Goal: Use online tool/utility: Utilize a website feature to perform a specific function

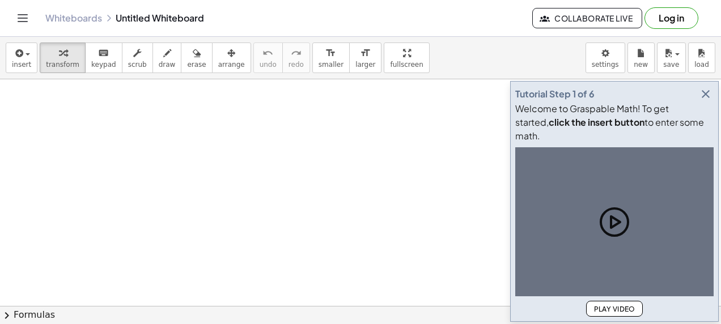
click at [705, 87] on icon "button" at bounding box center [706, 94] width 14 height 14
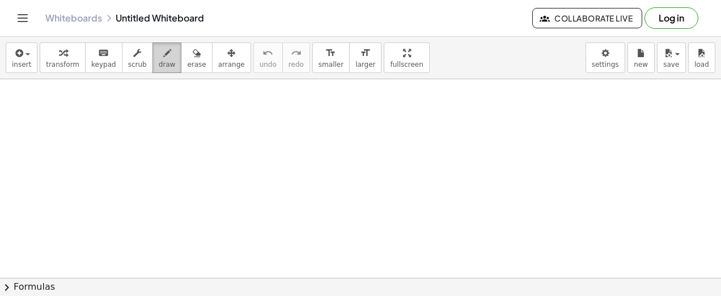
click at [160, 55] on button "draw" at bounding box center [166, 58] width 29 height 31
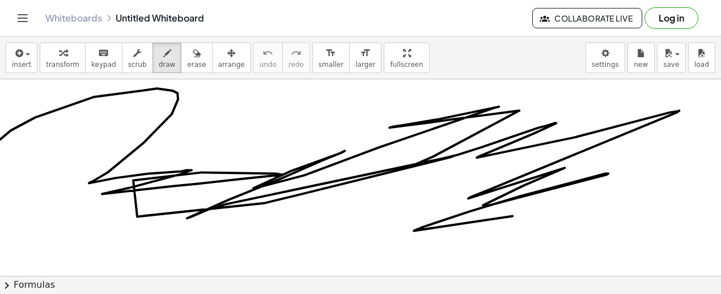
drag, startPoint x: 0, startPoint y: 139, endPoint x: 319, endPoint y: 224, distance: 329.7
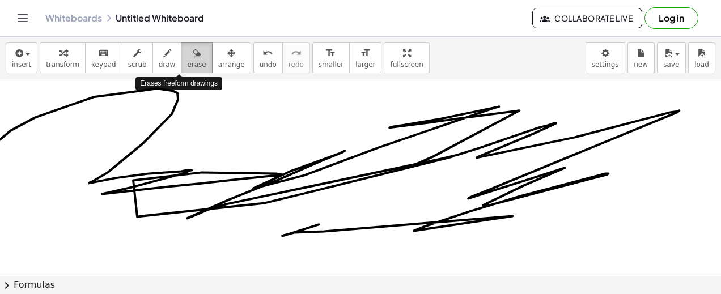
click at [187, 62] on span "erase" at bounding box center [196, 65] width 19 height 8
click at [187, 67] on span "erase" at bounding box center [196, 65] width 19 height 8
click at [187, 57] on div "button" at bounding box center [196, 53] width 19 height 14
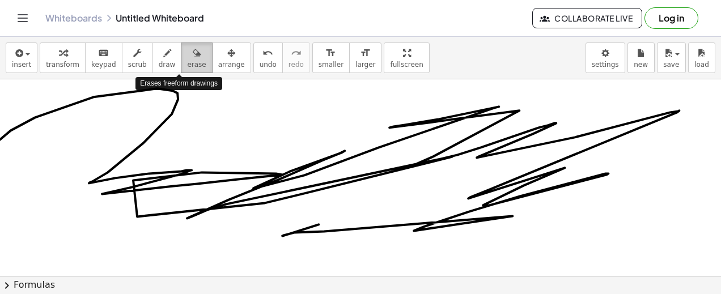
click at [187, 57] on div "button" at bounding box center [196, 53] width 19 height 14
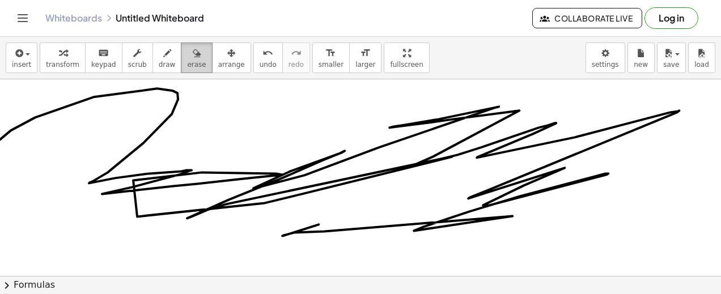
drag, startPoint x: 174, startPoint y: 57, endPoint x: 169, endPoint y: 54, distance: 5.8
click at [181, 54] on button "erase" at bounding box center [196, 58] width 31 height 31
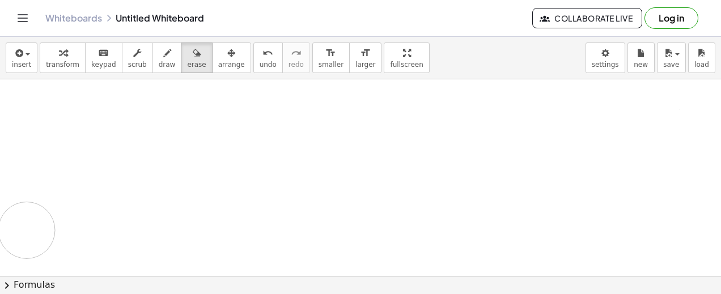
drag, startPoint x: 357, startPoint y: 175, endPoint x: 183, endPoint y: 22, distance: 232.1
click at [0, 217] on html "Graspable Math Activities Get Started Activity Bank Assigned Work Classes White…" at bounding box center [360, 147] width 721 height 294
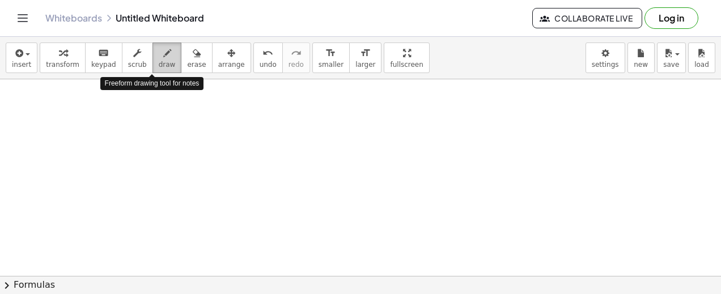
click at [159, 63] on span "draw" at bounding box center [167, 65] width 17 height 8
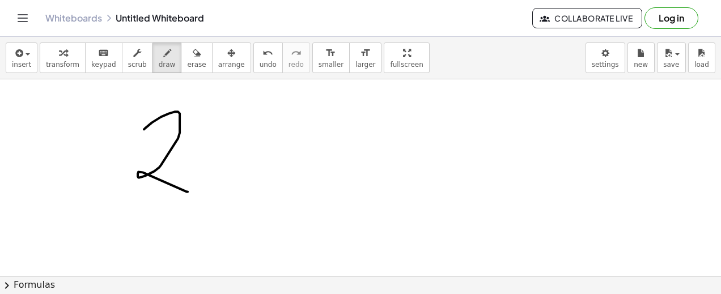
drag, startPoint x: 144, startPoint y: 129, endPoint x: 188, endPoint y: 191, distance: 76.1
drag, startPoint x: 247, startPoint y: 142, endPoint x: 221, endPoint y: 173, distance: 40.3
drag, startPoint x: 223, startPoint y: 146, endPoint x: 269, endPoint y: 177, distance: 55.0
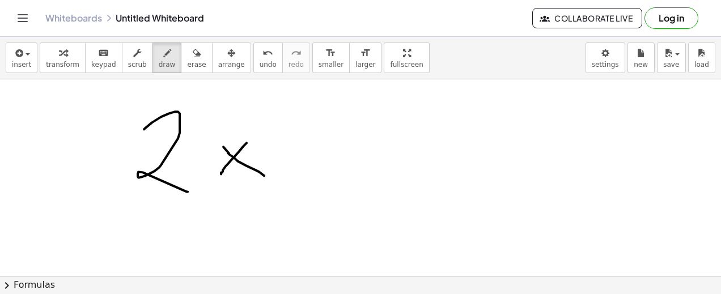
drag, startPoint x: 281, startPoint y: 133, endPoint x: 339, endPoint y: 164, distance: 66.2
drag, startPoint x: 312, startPoint y: 144, endPoint x: 307, endPoint y: 192, distance: 47.9
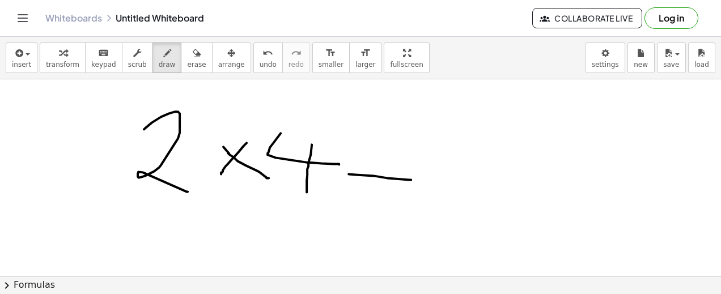
drag, startPoint x: 349, startPoint y: 173, endPoint x: 415, endPoint y: 179, distance: 66.5
drag, startPoint x: 345, startPoint y: 159, endPoint x: 393, endPoint y: 164, distance: 48.9
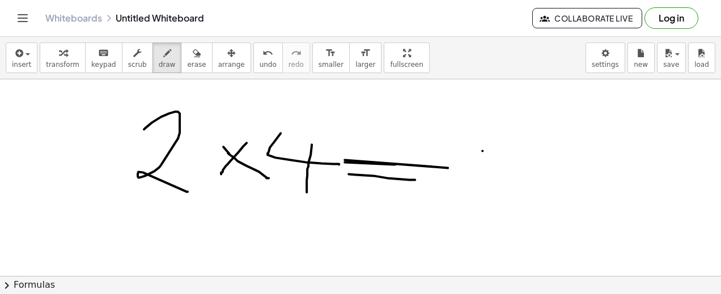
drag, startPoint x: 482, startPoint y: 150, endPoint x: 483, endPoint y: 136, distance: 14.2
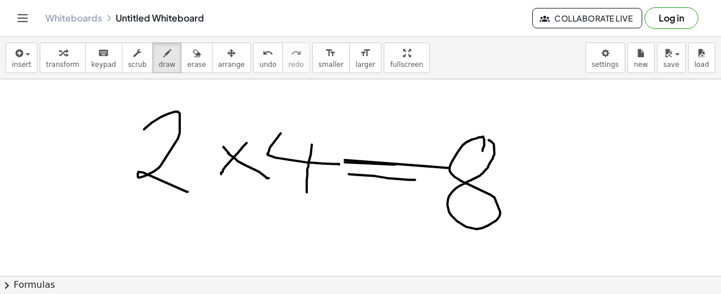
drag, startPoint x: 515, startPoint y: 147, endPoint x: 476, endPoint y: 196, distance: 62.6
drag, startPoint x: 484, startPoint y: 155, endPoint x: 532, endPoint y: 188, distance: 58.6
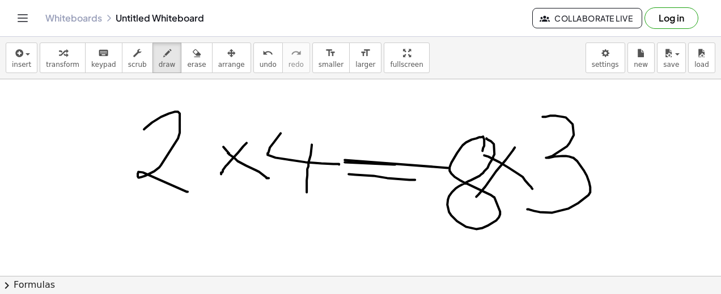
drag, startPoint x: 542, startPoint y: 116, endPoint x: 527, endPoint y: 209, distance: 93.6
drag, startPoint x: 214, startPoint y: 236, endPoint x: 239, endPoint y: 237, distance: 25.5
drag, startPoint x: 211, startPoint y: 227, endPoint x: 237, endPoint y: 230, distance: 26.2
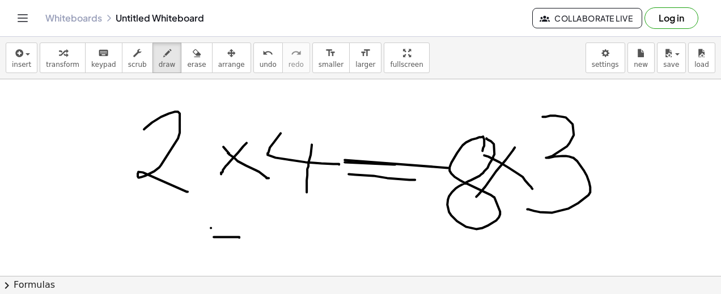
drag, startPoint x: 254, startPoint y: 223, endPoint x: 301, endPoint y: 227, distance: 47.2
drag, startPoint x: 302, startPoint y: 226, endPoint x: 340, endPoint y: 259, distance: 51.0
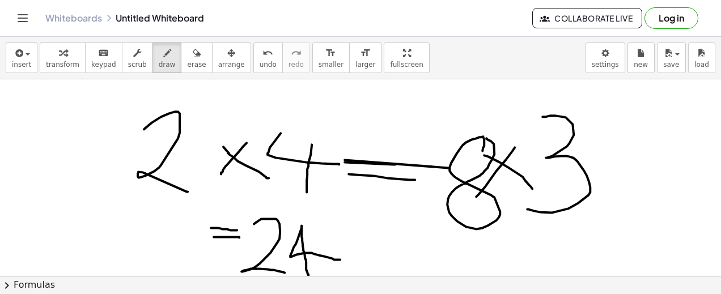
drag, startPoint x: 302, startPoint y: 225, endPoint x: 308, endPoint y: 277, distance: 52.6
click at [308, 277] on div "insert select one: Math Expression Function Text Youtube Video Graphing Geometr…" at bounding box center [360, 165] width 721 height 257
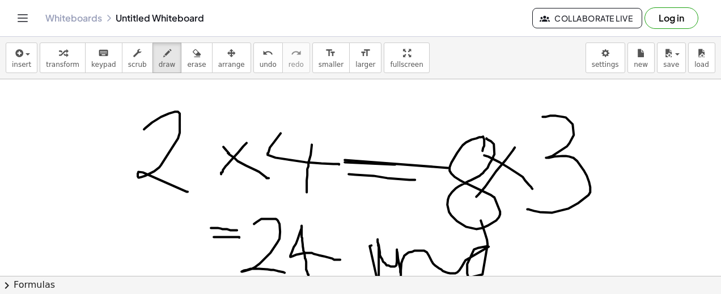
drag, startPoint x: 371, startPoint y: 245, endPoint x: 507, endPoint y: 273, distance: 138.3
drag, startPoint x: 528, startPoint y: 254, endPoint x: 585, endPoint y: 269, distance: 58.4
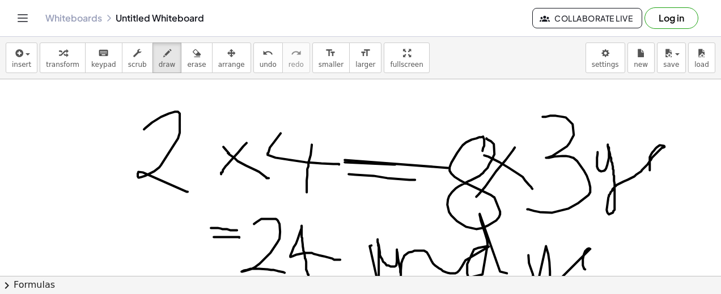
drag, startPoint x: 597, startPoint y: 151, endPoint x: 664, endPoint y: 187, distance: 75.8
drag, startPoint x: 12, startPoint y: 205, endPoint x: 59, endPoint y: 205, distance: 46.5
drag, startPoint x: 57, startPoint y: 222, endPoint x: 84, endPoint y: 226, distance: 27.5
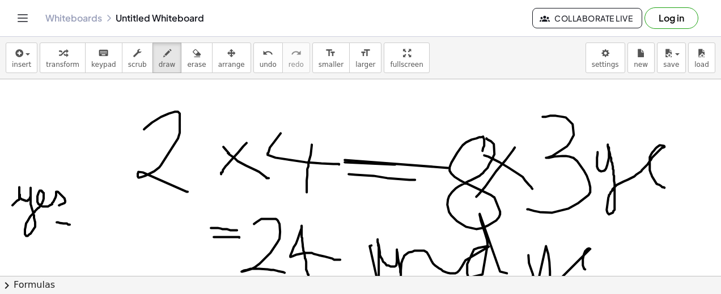
drag, startPoint x: 71, startPoint y: 223, endPoint x: 71, endPoint y: 250, distance: 27.8
drag, startPoint x: 60, startPoint y: 252, endPoint x: 87, endPoint y: 254, distance: 27.3
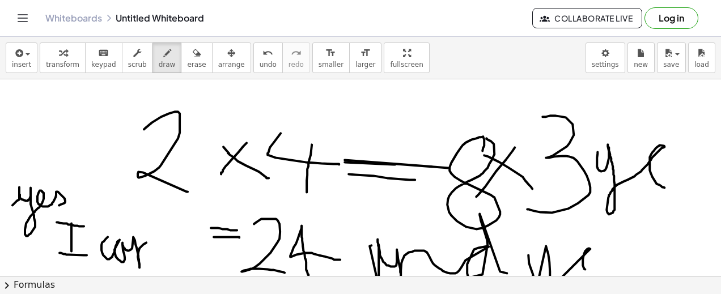
drag, startPoint x: 108, startPoint y: 236, endPoint x: 177, endPoint y: 237, distance: 69.2
drag, startPoint x: 177, startPoint y: 237, endPoint x: 204, endPoint y: 224, distance: 30.4
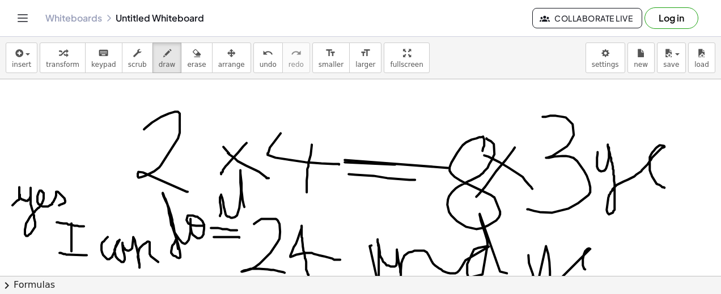
drag, startPoint x: 220, startPoint y: 215, endPoint x: 250, endPoint y: 212, distance: 30.8
drag, startPoint x: 240, startPoint y: 186, endPoint x: 257, endPoint y: 188, distance: 17.6
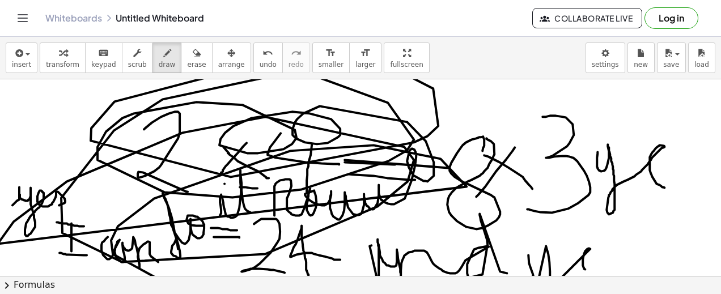
drag, startPoint x: 274, startPoint y: 194, endPoint x: 88, endPoint y: 255, distance: 195.5
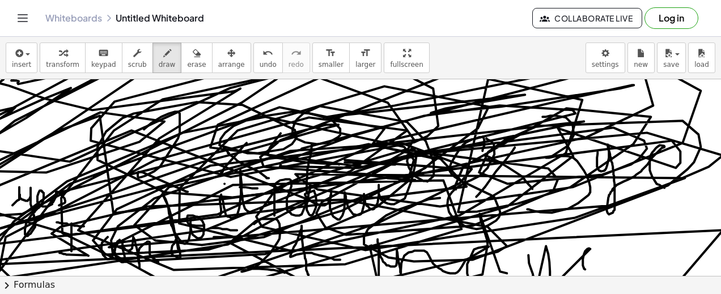
drag, startPoint x: 440, startPoint y: 197, endPoint x: 476, endPoint y: 191, distance: 36.8
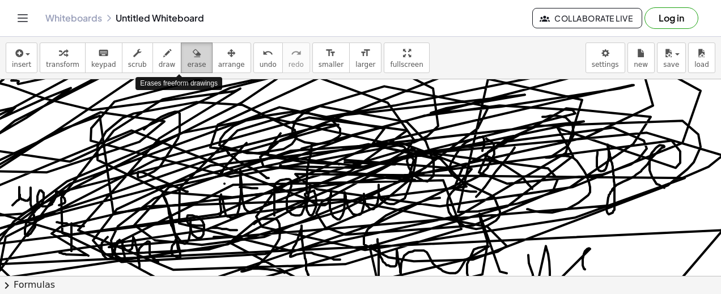
click at [193, 57] on icon "button" at bounding box center [197, 53] width 8 height 14
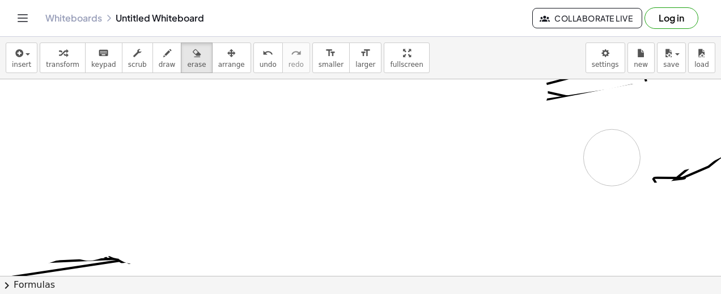
drag, startPoint x: 321, startPoint y: 169, endPoint x: 667, endPoint y: 160, distance: 346.4
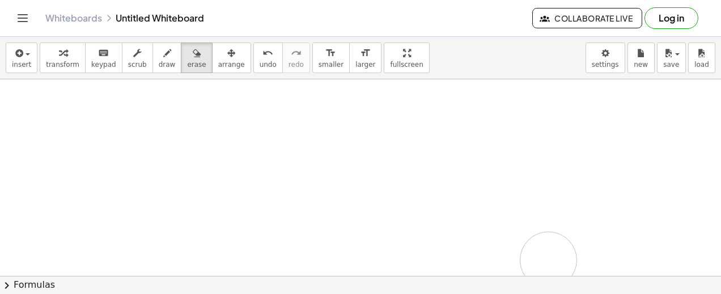
drag, startPoint x: 560, startPoint y: 100, endPoint x: 622, endPoint y: 116, distance: 64.3
drag, startPoint x: 278, startPoint y: 132, endPoint x: 150, endPoint y: 57, distance: 148.6
click at [150, 57] on div "insert select one: Math Expression Function Text Youtube Video Graphing Geometr…" at bounding box center [360, 165] width 721 height 257
click at [163, 57] on icon "button" at bounding box center [167, 53] width 8 height 14
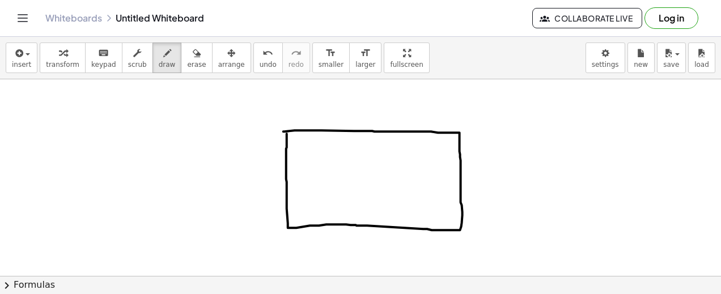
drag, startPoint x: 492, startPoint y: 158, endPoint x: 481, endPoint y: 192, distance: 36.0
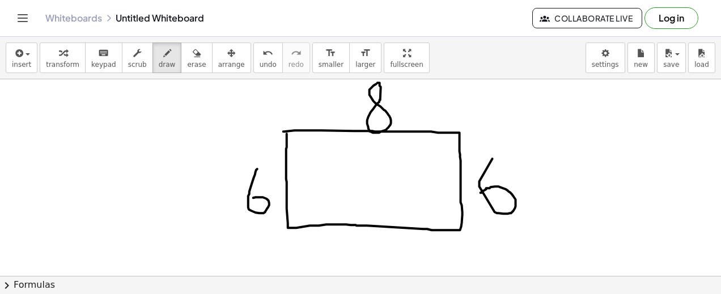
drag, startPoint x: 257, startPoint y: 168, endPoint x: 241, endPoint y: 202, distance: 37.0
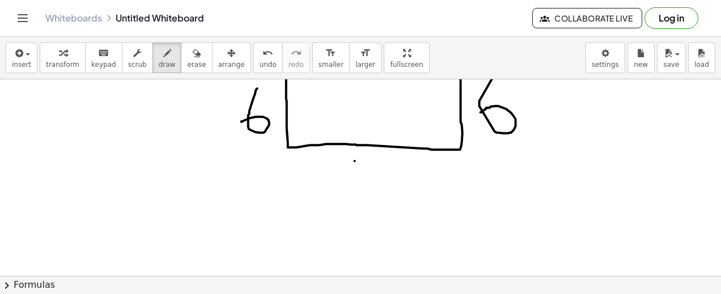
scroll to position [91, 0]
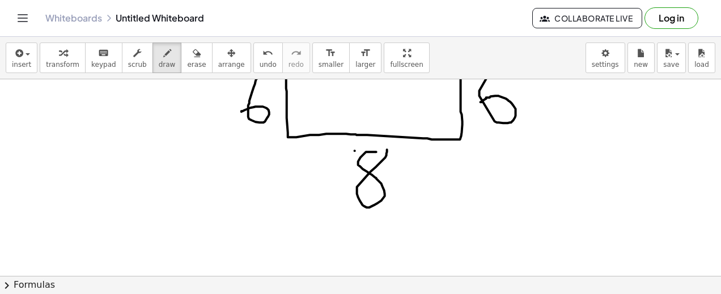
click at [373, 147] on div at bounding box center [363, 253] width 727 height 528
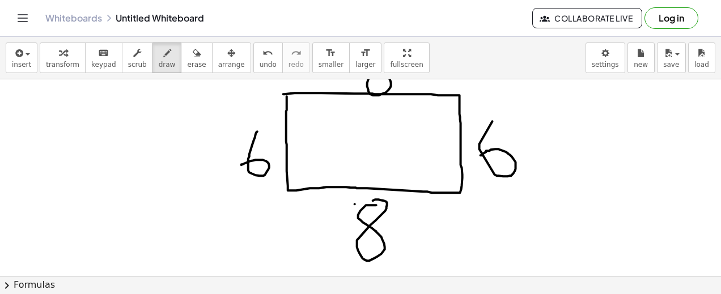
scroll to position [23, 0]
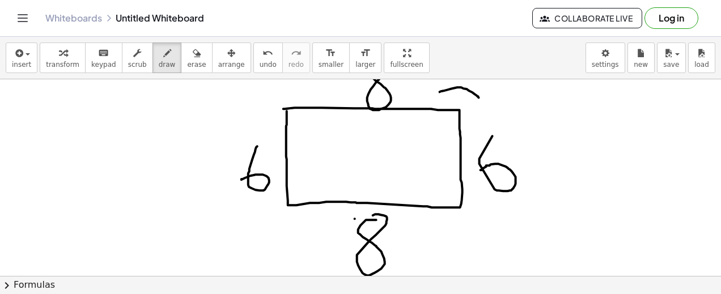
drag, startPoint x: 440, startPoint y: 91, endPoint x: 488, endPoint y: 208, distance: 126.3
drag, startPoint x: 270, startPoint y: 205, endPoint x: 323, endPoint y: 230, distance: 58.1
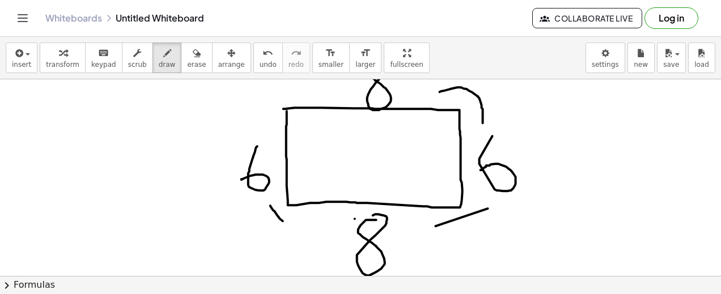
drag, startPoint x: 264, startPoint y: 129, endPoint x: 311, endPoint y: 88, distance: 61.9
drag, startPoint x: 263, startPoint y: 86, endPoint x: 261, endPoint y: 106, distance: 20.5
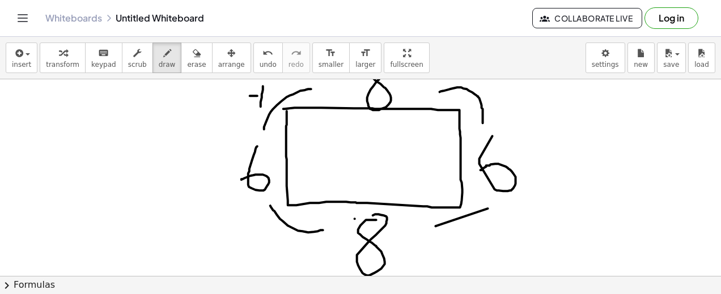
drag, startPoint x: 250, startPoint y: 95, endPoint x: 279, endPoint y: 95, distance: 29.5
drag, startPoint x: 496, startPoint y: 92, endPoint x: 492, endPoint y: 109, distance: 18.0
drag, startPoint x: 483, startPoint y: 100, endPoint x: 521, endPoint y: 105, distance: 38.2
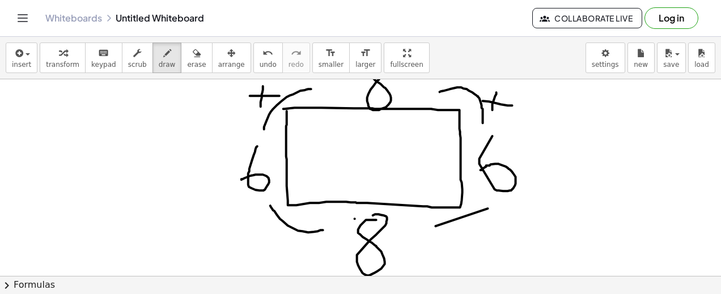
drag, startPoint x: 473, startPoint y: 233, endPoint x: 472, endPoint y: 254, distance: 21.5
drag, startPoint x: 453, startPoint y: 244, endPoint x: 492, endPoint y: 245, distance: 39.1
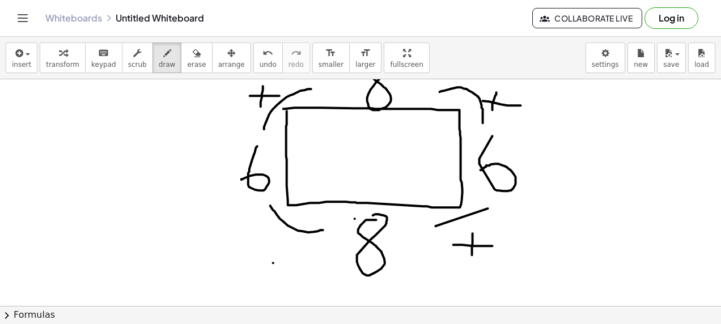
click at [273, 262] on div at bounding box center [363, 321] width 727 height 528
drag, startPoint x: 274, startPoint y: 243, endPoint x: 269, endPoint y: 269, distance: 26.6
click at [269, 269] on div at bounding box center [363, 321] width 727 height 528
drag, startPoint x: 256, startPoint y: 258, endPoint x: 315, endPoint y: 263, distance: 58.6
click at [315, 263] on div at bounding box center [363, 321] width 727 height 528
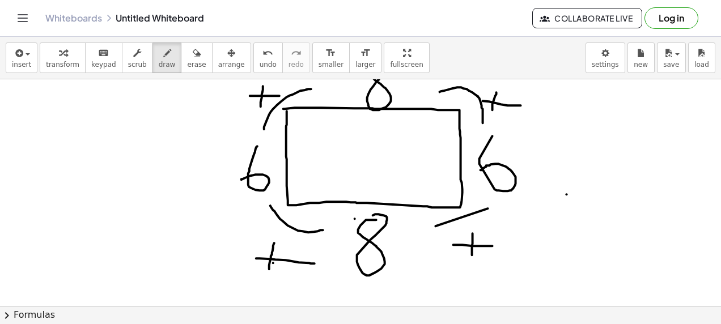
drag, startPoint x: 567, startPoint y: 194, endPoint x: 613, endPoint y: 194, distance: 45.9
click at [613, 194] on div at bounding box center [363, 321] width 727 height 528
drag, startPoint x: 571, startPoint y: 183, endPoint x: 611, endPoint y: 180, distance: 39.8
click at [611, 180] on div at bounding box center [363, 321] width 727 height 528
drag, startPoint x: 638, startPoint y: 173, endPoint x: 656, endPoint y: 228, distance: 57.3
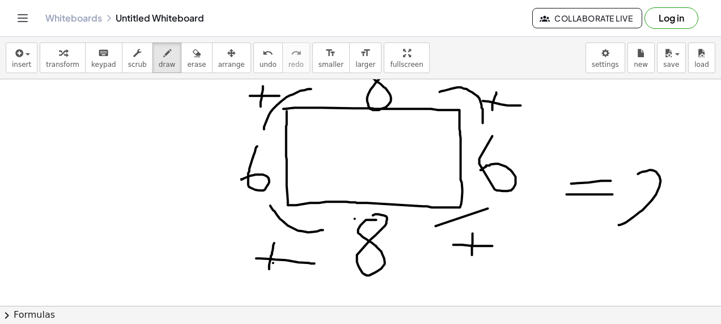
click at [656, 228] on div at bounding box center [363, 321] width 727 height 528
click at [687, 178] on div at bounding box center [363, 321] width 727 height 528
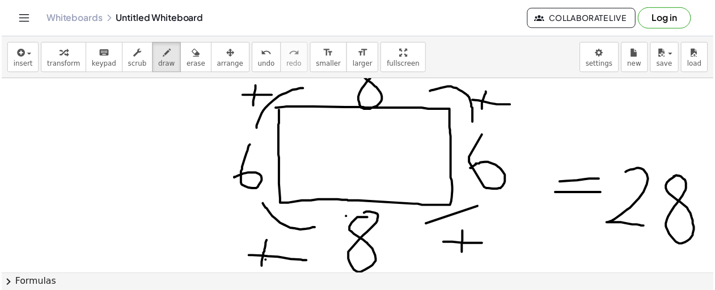
scroll to position [23, 15]
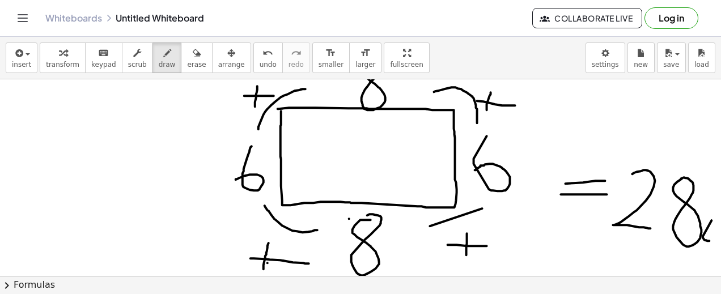
drag, startPoint x: 694, startPoint y: 236, endPoint x: 700, endPoint y: 240, distance: 7.9
drag, startPoint x: 706, startPoint y: 224, endPoint x: 720, endPoint y: 251, distance: 30.7
click at [720, 251] on html "Graspable Math Activities Get Started Activity Bank Assigned Work Classes White…" at bounding box center [360, 147] width 721 height 294
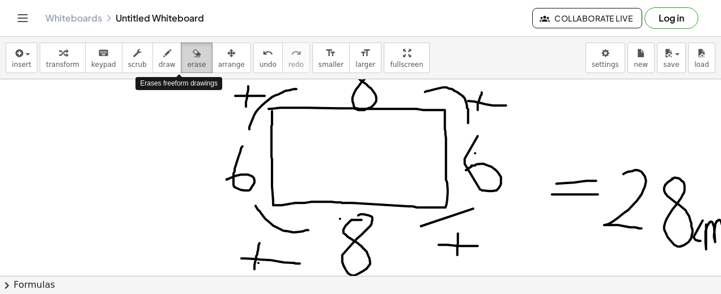
click at [187, 61] on span "erase" at bounding box center [196, 65] width 19 height 8
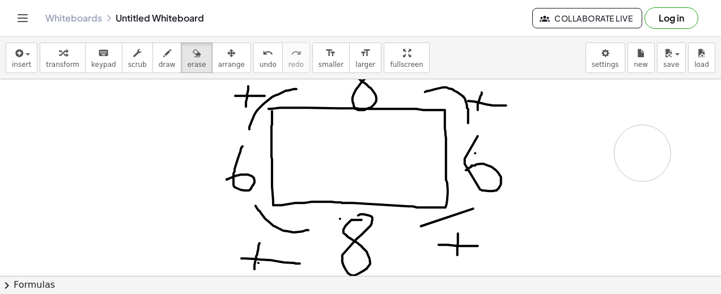
drag, startPoint x: 706, startPoint y: 226, endPoint x: 264, endPoint y: 78, distance: 466.0
click at [159, 63] on span "draw" at bounding box center [167, 65] width 17 height 8
drag, startPoint x: 516, startPoint y: 166, endPoint x: 529, endPoint y: 166, distance: 13.0
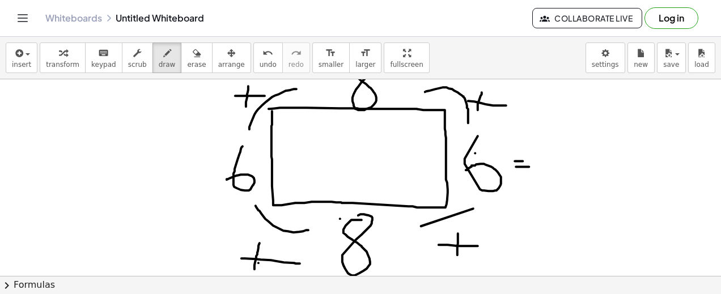
drag, startPoint x: 515, startPoint y: 160, endPoint x: 527, endPoint y: 160, distance: 12.5
drag, startPoint x: 543, startPoint y: 141, endPoint x: 560, endPoint y: 185, distance: 47.4
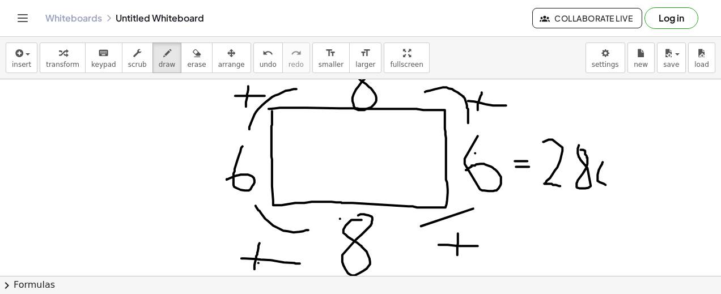
drag, startPoint x: 602, startPoint y: 162, endPoint x: 611, endPoint y: 184, distance: 24.2
drag, startPoint x: 615, startPoint y: 165, endPoint x: 615, endPoint y: 182, distance: 17.6
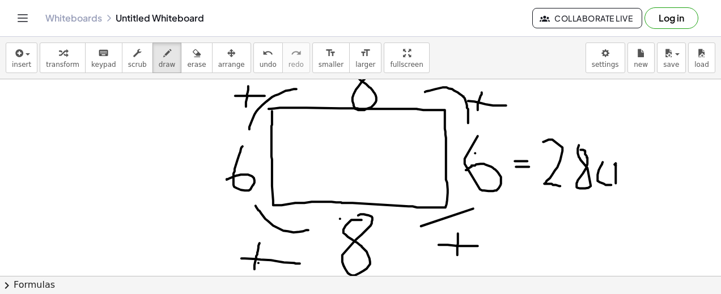
drag, startPoint x: 615, startPoint y: 182, endPoint x: 622, endPoint y: 168, distance: 15.5
drag, startPoint x: 617, startPoint y: 171, endPoint x: 723, endPoint y: 206, distance: 111.7
click at [720, 206] on html "Graspable Math Activities Get Started Activity Bank Assigned Work Classes White…" at bounding box center [360, 147] width 721 height 294
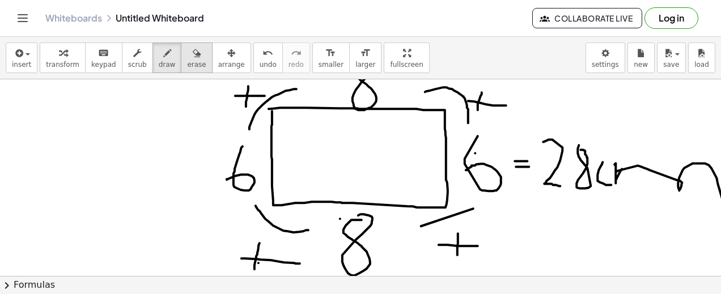
click at [187, 67] on span "erase" at bounding box center [196, 65] width 19 height 8
drag, startPoint x: 669, startPoint y: 182, endPoint x: 695, endPoint y: 200, distance: 31.4
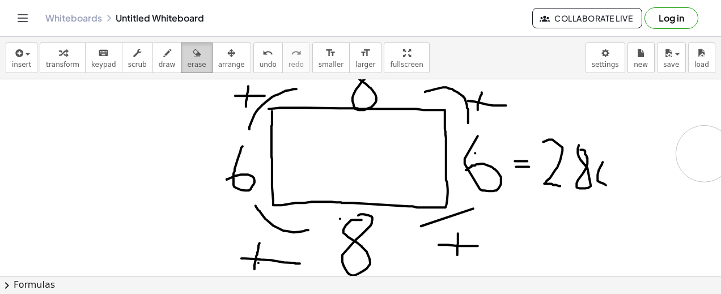
drag, startPoint x: 632, startPoint y: 168, endPoint x: 165, endPoint y: 60, distance: 479.5
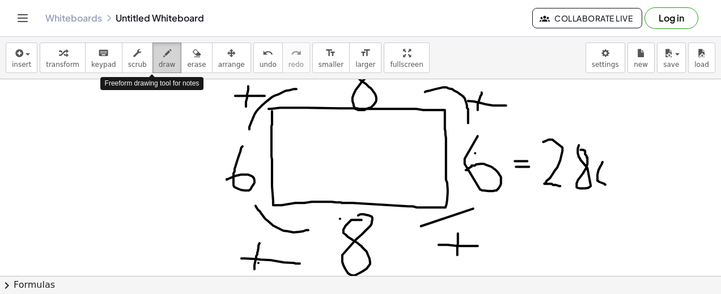
click at [159, 61] on span "draw" at bounding box center [167, 65] width 17 height 8
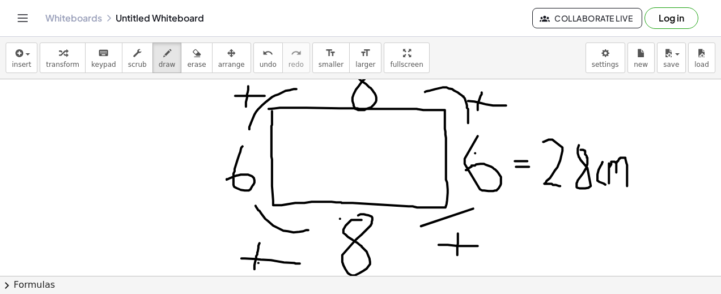
drag, startPoint x: 609, startPoint y: 163, endPoint x: 627, endPoint y: 185, distance: 29.0
drag, startPoint x: 46, startPoint y: 146, endPoint x: 27, endPoint y: 190, distance: 48.2
drag, startPoint x: 91, startPoint y: 168, endPoint x: 80, endPoint y: 168, distance: 11.3
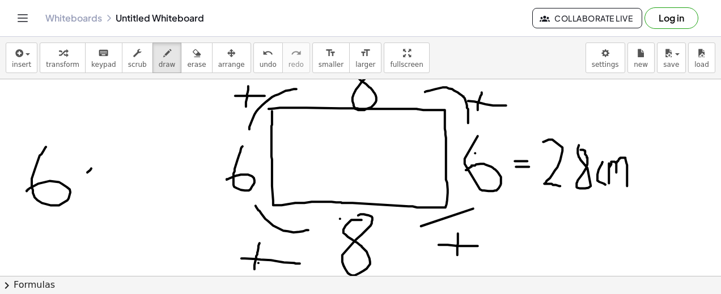
drag, startPoint x: 79, startPoint y: 167, endPoint x: 95, endPoint y: 178, distance: 18.7
drag, startPoint x: 111, startPoint y: 142, endPoint x: 109, endPoint y: 148, distance: 5.9
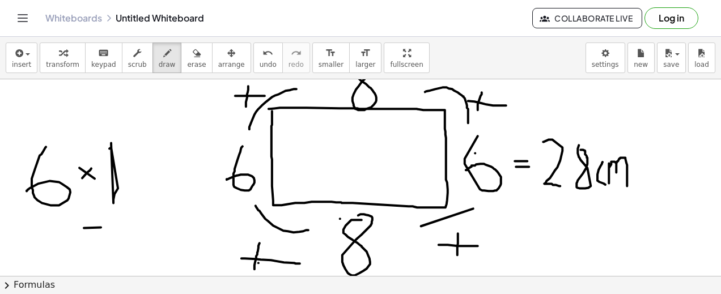
drag, startPoint x: 84, startPoint y: 227, endPoint x: 86, endPoint y: 220, distance: 7.2
drag, startPoint x: 82, startPoint y: 220, endPoint x: 100, endPoint y: 220, distance: 18.1
drag, startPoint x: 113, startPoint y: 215, endPoint x: 146, endPoint y: 244, distance: 43.8
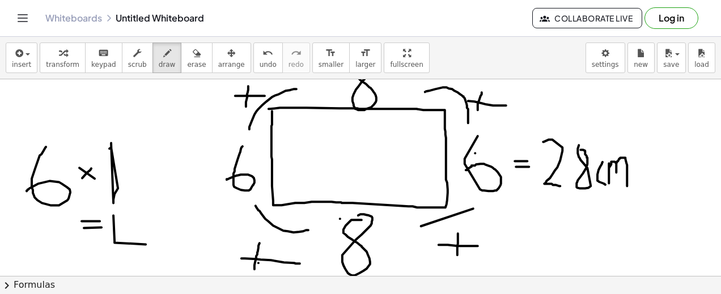
drag, startPoint x: 128, startPoint y: 231, endPoint x: 129, endPoint y: 252, distance: 21.0
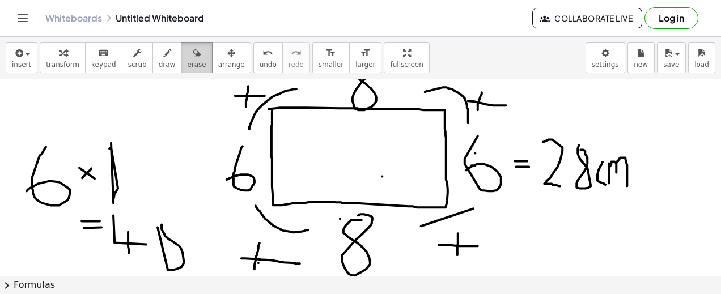
click at [187, 62] on span "erase" at bounding box center [196, 65] width 19 height 8
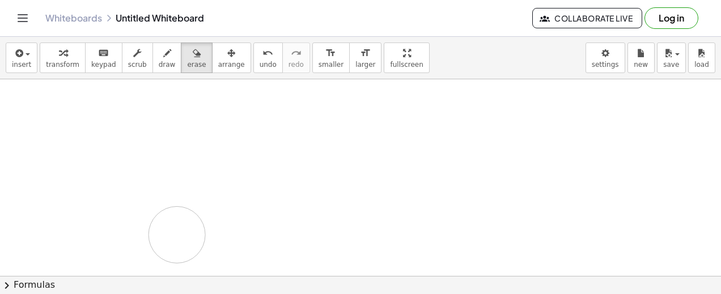
drag, startPoint x: 600, startPoint y: 166, endPoint x: 177, endPoint y: 234, distance: 428.8
click at [159, 62] on span "draw" at bounding box center [167, 65] width 17 height 8
drag, startPoint x: 262, startPoint y: 105, endPoint x: 264, endPoint y: 87, distance: 18.2
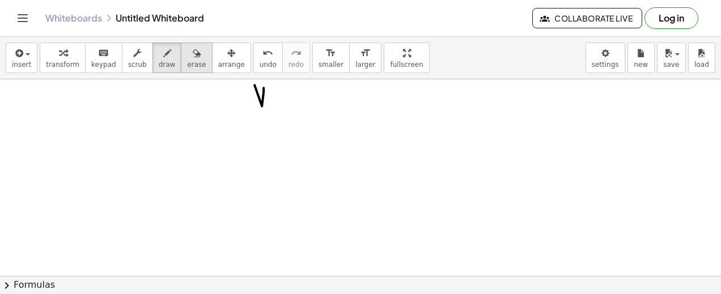
click at [187, 61] on span "erase" at bounding box center [196, 65] width 19 height 8
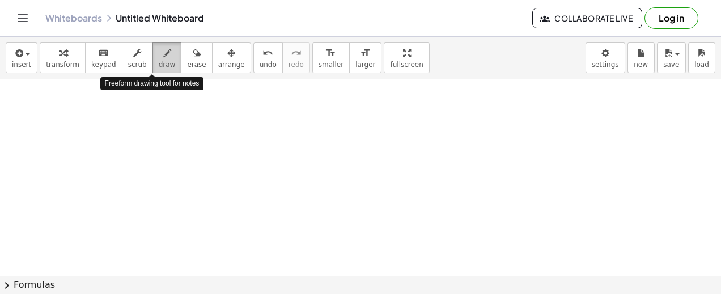
click at [159, 61] on span "draw" at bounding box center [167, 65] width 17 height 8
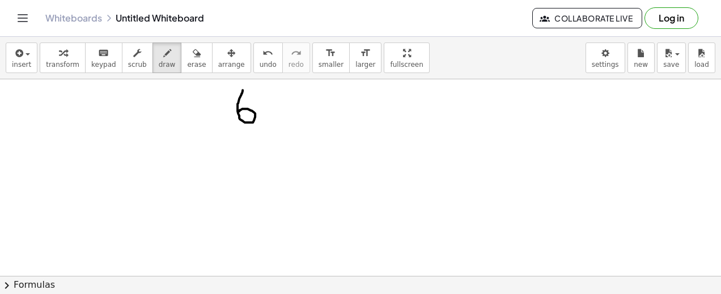
drag, startPoint x: 243, startPoint y: 90, endPoint x: 238, endPoint y: 112, distance: 22.6
drag, startPoint x: 276, startPoint y: 98, endPoint x: 268, endPoint y: 111, distance: 15.3
drag, startPoint x: 265, startPoint y: 99, endPoint x: 277, endPoint y: 109, distance: 15.2
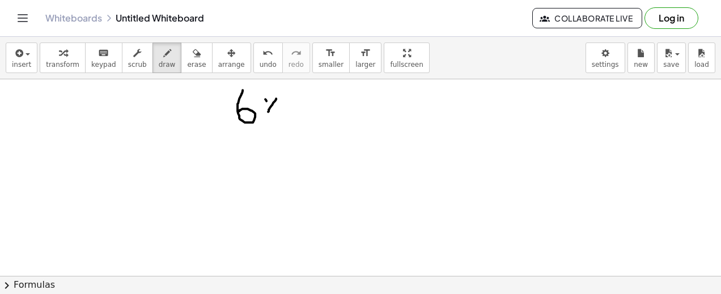
drag, startPoint x: 248, startPoint y: 156, endPoint x: 248, endPoint y: 195, distance: 39.1
drag, startPoint x: 258, startPoint y: 163, endPoint x: 289, endPoint y: 177, distance: 33.7
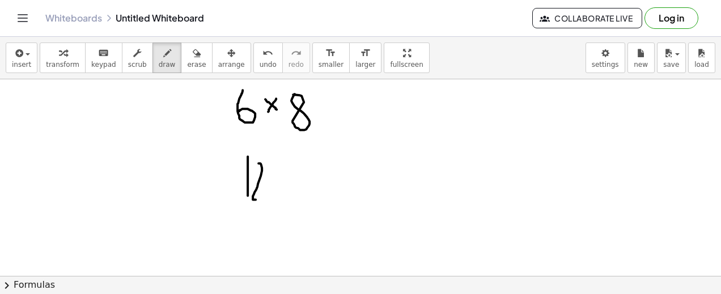
drag, startPoint x: 292, startPoint y: 173, endPoint x: 281, endPoint y: 187, distance: 17.8
drag, startPoint x: 278, startPoint y: 174, endPoint x: 298, endPoint y: 185, distance: 22.4
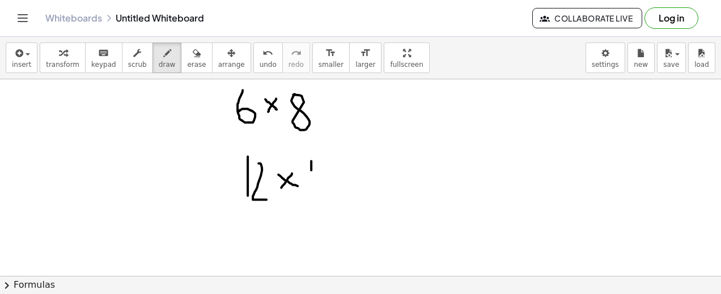
drag, startPoint x: 311, startPoint y: 160, endPoint x: 334, endPoint y: 169, distance: 24.4
drag, startPoint x: 321, startPoint y: 163, endPoint x: 323, endPoint y: 185, distance: 22.2
drag, startPoint x: 253, startPoint y: 223, endPoint x: 264, endPoint y: 250, distance: 29.5
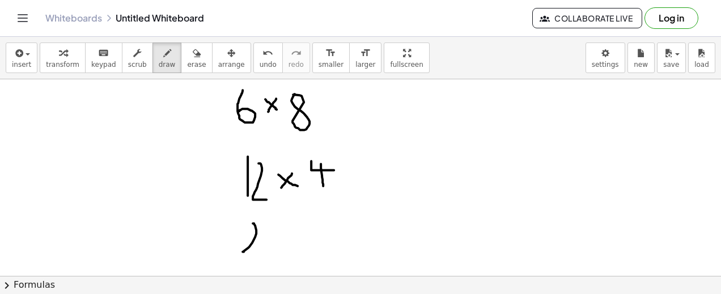
drag, startPoint x: 272, startPoint y: 228, endPoint x: 287, endPoint y: 245, distance: 22.5
drag, startPoint x: 278, startPoint y: 239, endPoint x: 280, endPoint y: 253, distance: 14.3
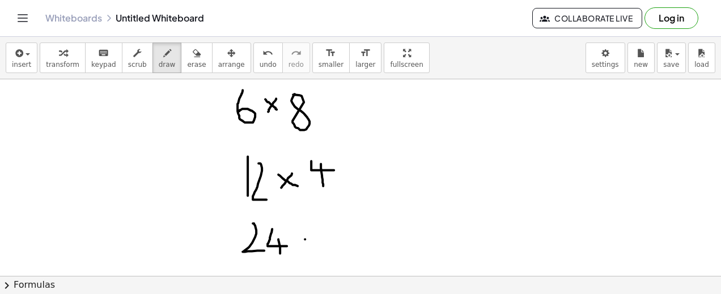
drag, startPoint x: 305, startPoint y: 239, endPoint x: 300, endPoint y: 245, distance: 8.2
drag, startPoint x: 295, startPoint y: 236, endPoint x: 316, endPoint y: 249, distance: 24.2
drag, startPoint x: 329, startPoint y: 219, endPoint x: 351, endPoint y: 254, distance: 41.5
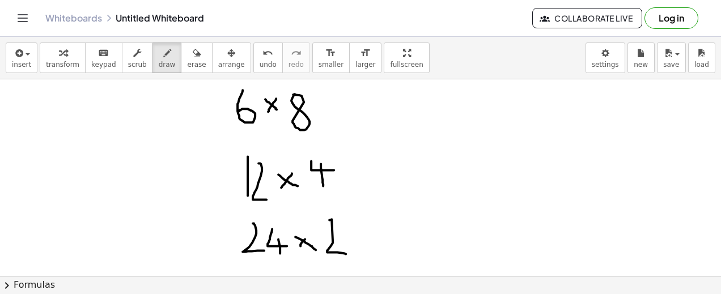
drag, startPoint x: 330, startPoint y: 220, endPoint x: 322, endPoint y: 227, distance: 11.2
drag, startPoint x: 410, startPoint y: 95, endPoint x: 425, endPoint y: 107, distance: 18.9
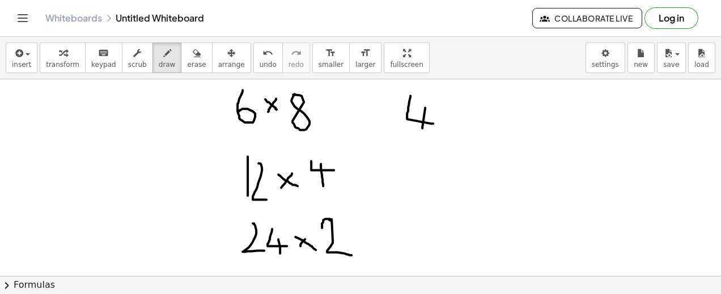
drag, startPoint x: 425, startPoint y: 107, endPoint x: 422, endPoint y: 128, distance: 20.6
drag, startPoint x: 472, startPoint y: 109, endPoint x: 465, endPoint y: 116, distance: 9.6
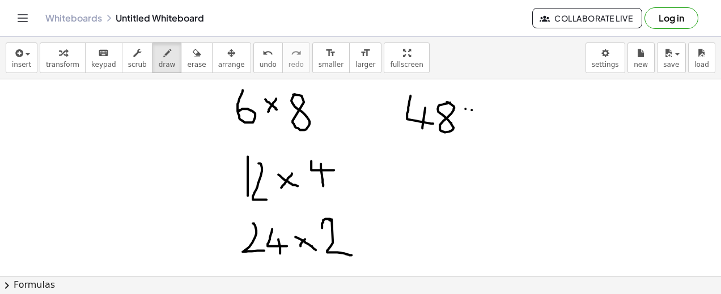
drag, startPoint x: 464, startPoint y: 109, endPoint x: 479, endPoint y: 122, distance: 20.1
drag, startPoint x: 487, startPoint y: 101, endPoint x: 487, endPoint y: 117, distance: 15.9
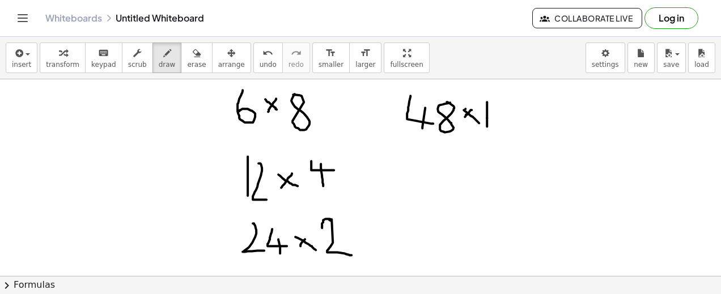
drag, startPoint x: 487, startPoint y: 117, endPoint x: 487, endPoint y: 126, distance: 8.5
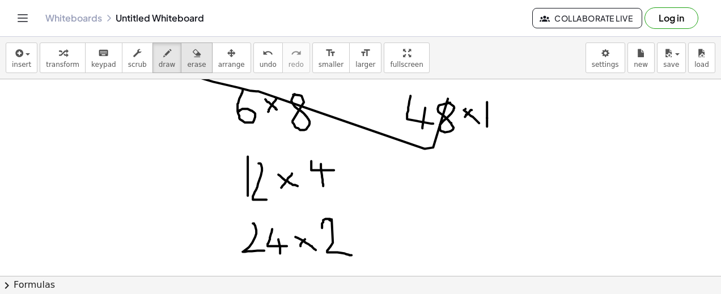
drag, startPoint x: 433, startPoint y: 147, endPoint x: 172, endPoint y: 69, distance: 272.2
click at [172, 69] on div "insert select one: Math Expression Function Text Youtube Video Graphing Geometr…" at bounding box center [360, 165] width 721 height 257
click at [181, 69] on button "erase" at bounding box center [196, 58] width 31 height 31
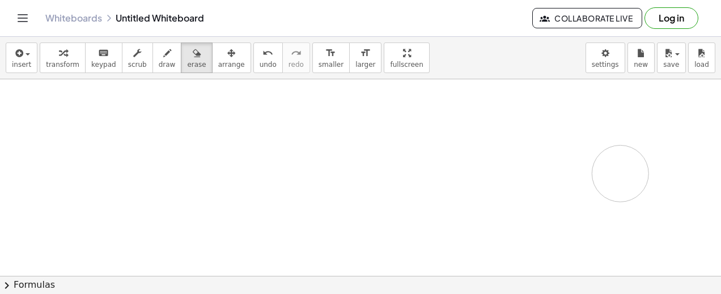
drag, startPoint x: 498, startPoint y: 117, endPoint x: 620, endPoint y: 173, distance: 134.1
click at [159, 63] on span "draw" at bounding box center [167, 65] width 17 height 8
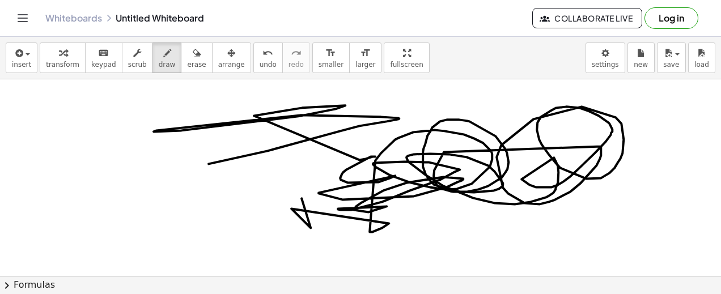
drag, startPoint x: 209, startPoint y: 163, endPoint x: 298, endPoint y: 198, distance: 96.0
click at [187, 61] on span "erase" at bounding box center [196, 65] width 19 height 8
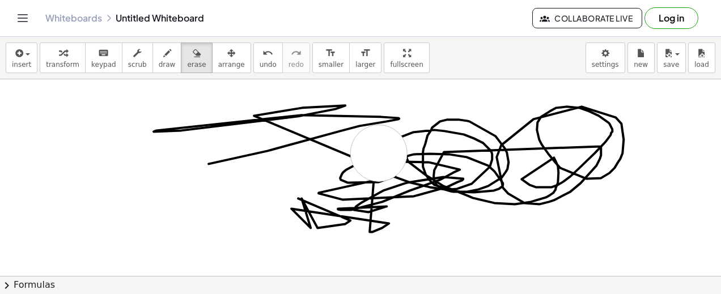
click at [255, 67] on button "undo undo" at bounding box center [267, 58] width 29 height 31
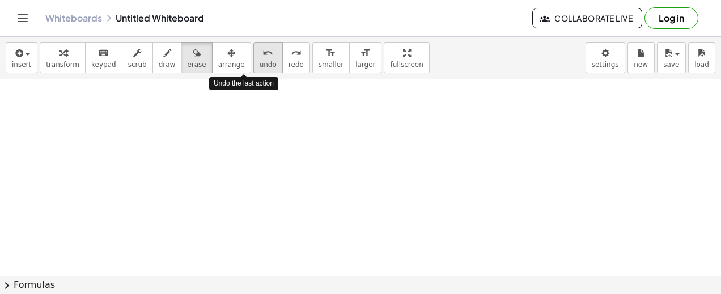
click at [255, 67] on button "undo undo" at bounding box center [267, 58] width 29 height 31
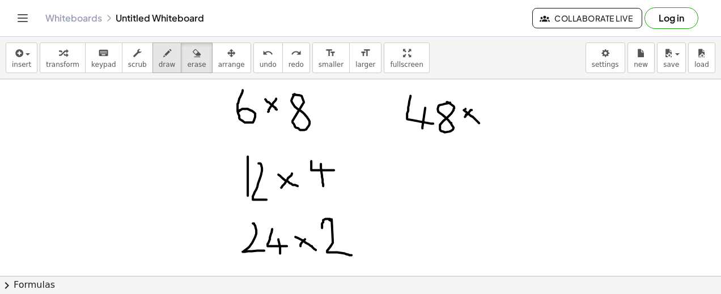
click at [159, 64] on span "draw" at bounding box center [167, 65] width 17 height 8
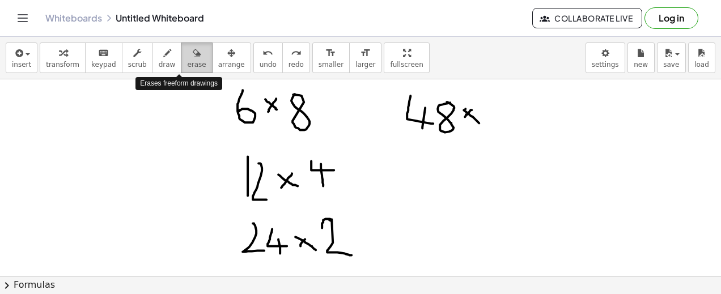
click at [187, 62] on span "erase" at bounding box center [196, 65] width 19 height 8
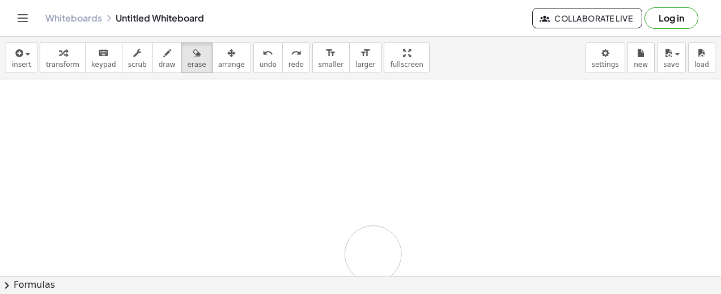
drag, startPoint x: 279, startPoint y: 103, endPoint x: 373, endPoint y: 253, distance: 177.2
drag, startPoint x: 237, startPoint y: 141, endPoint x: 155, endPoint y: 62, distance: 113.4
click at [155, 62] on div "insert select one: Math Expression Function Text Youtube Video Graphing Geometr…" at bounding box center [360, 165] width 721 height 257
click at [159, 62] on span "draw" at bounding box center [167, 65] width 17 height 8
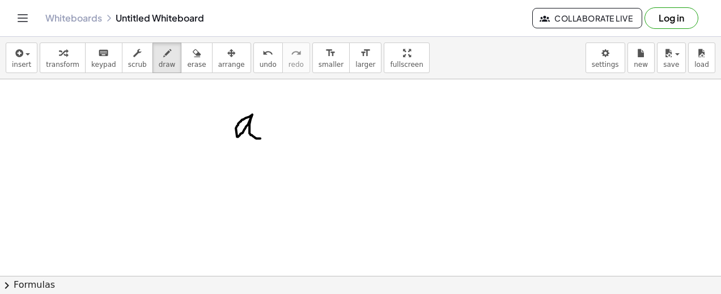
drag, startPoint x: 252, startPoint y: 114, endPoint x: 261, endPoint y: 138, distance: 24.9
drag, startPoint x: 269, startPoint y: 124, endPoint x: 285, endPoint y: 126, distance: 16.5
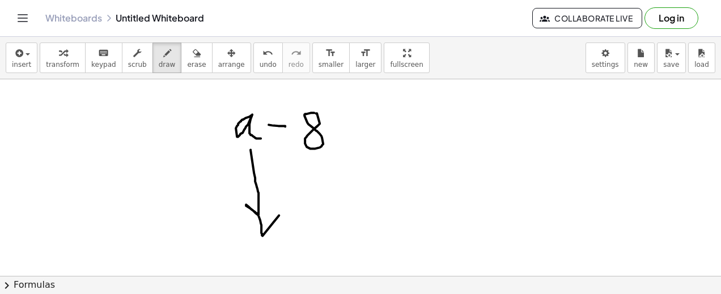
drag, startPoint x: 250, startPoint y: 149, endPoint x: 279, endPoint y: 215, distance: 71.6
drag, startPoint x: 309, startPoint y: 192, endPoint x: 321, endPoint y: 208, distance: 19.8
drag, startPoint x: 325, startPoint y: 192, endPoint x: 343, endPoint y: 210, distance: 25.6
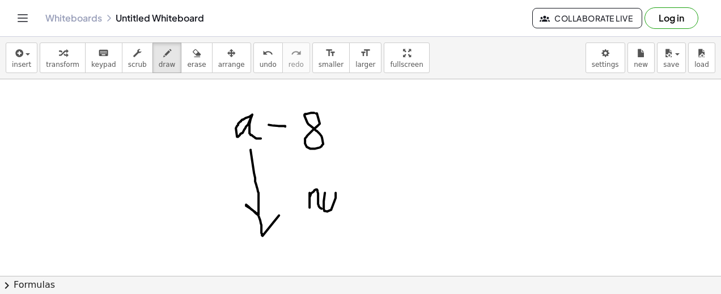
drag, startPoint x: 350, startPoint y: 199, endPoint x: 374, endPoint y: 216, distance: 29.6
drag, startPoint x: 383, startPoint y: 180, endPoint x: 376, endPoint y: 215, distance: 35.9
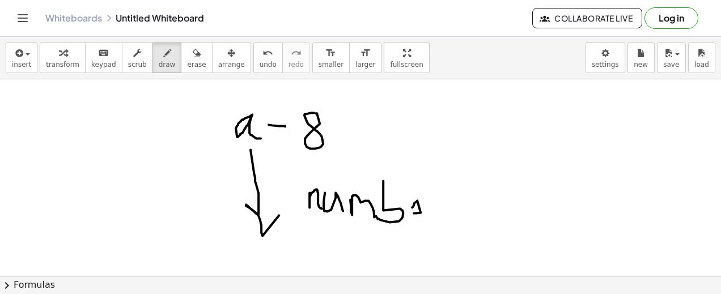
drag, startPoint x: 414, startPoint y: 213, endPoint x: 433, endPoint y: 219, distance: 20.4
drag, startPoint x: 442, startPoint y: 206, endPoint x: 459, endPoint y: 211, distance: 17.9
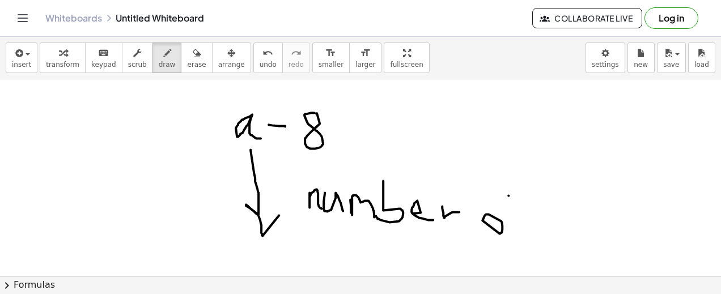
drag, startPoint x: 508, startPoint y: 195, endPoint x: 514, endPoint y: 242, distance: 47.4
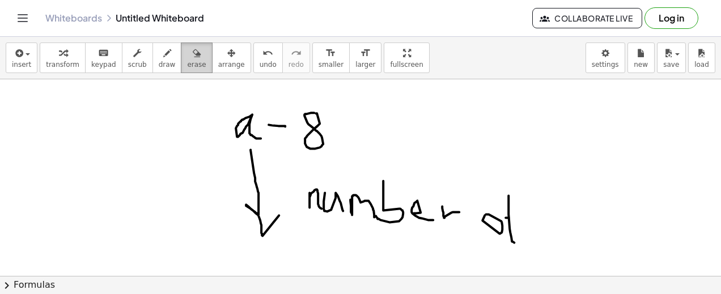
click at [193, 53] on icon "button" at bounding box center [197, 53] width 8 height 14
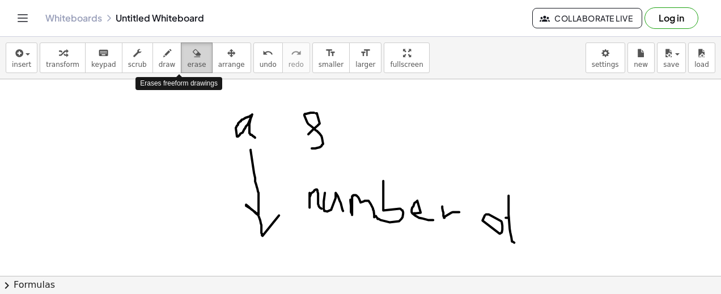
click at [187, 57] on div "button" at bounding box center [196, 53] width 19 height 14
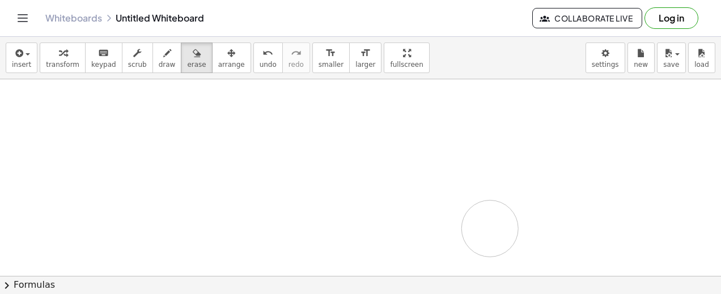
drag, startPoint x: 303, startPoint y: 125, endPoint x: 253, endPoint y: 172, distance: 69.0
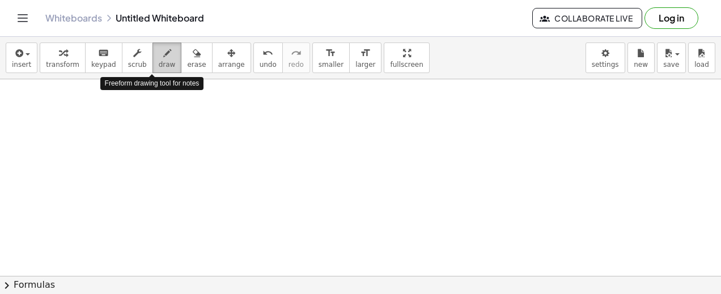
click at [159, 62] on span "draw" at bounding box center [167, 65] width 17 height 8
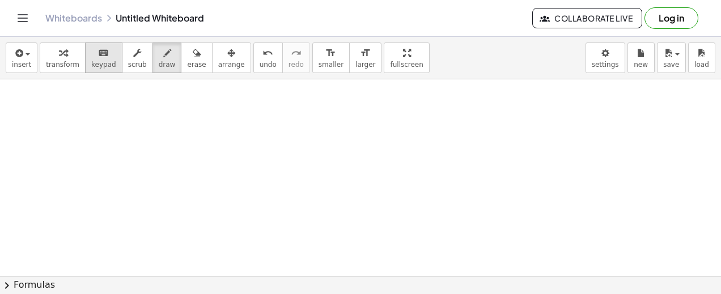
click at [98, 55] on icon "keyboard" at bounding box center [103, 53] width 11 height 14
click at [99, 61] on span "keypad" at bounding box center [103, 65] width 25 height 8
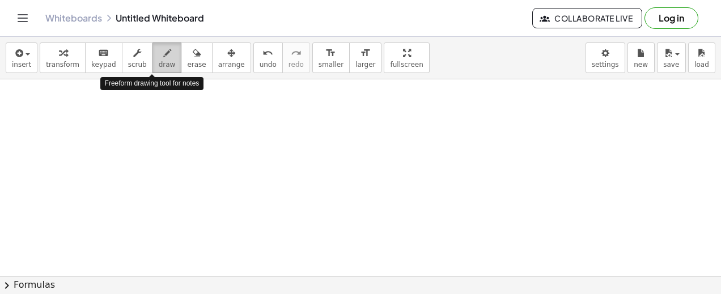
click at [159, 61] on span "draw" at bounding box center [167, 65] width 17 height 8
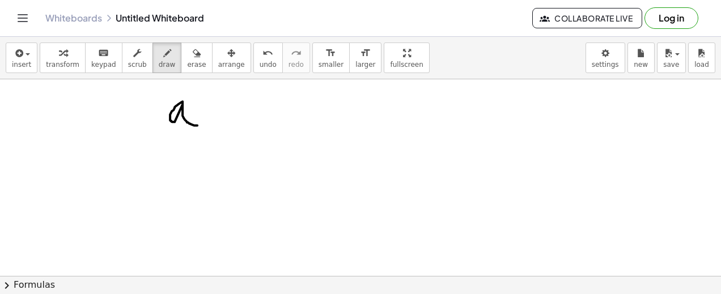
drag, startPoint x: 182, startPoint y: 101, endPoint x: 198, endPoint y: 125, distance: 28.1
drag, startPoint x: 203, startPoint y: 108, endPoint x: 214, endPoint y: 108, distance: 10.2
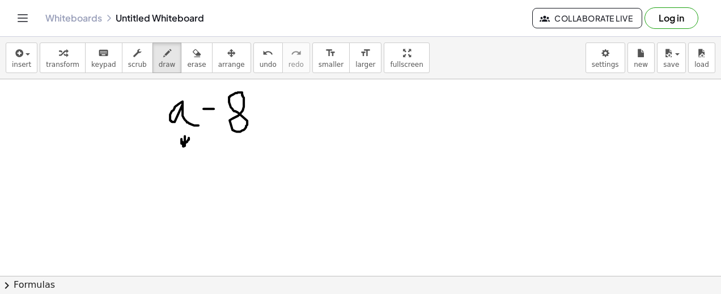
drag, startPoint x: 166, startPoint y: 152, endPoint x: 174, endPoint y: 166, distance: 16.2
drag, startPoint x: 178, startPoint y: 153, endPoint x: 188, endPoint y: 164, distance: 15.2
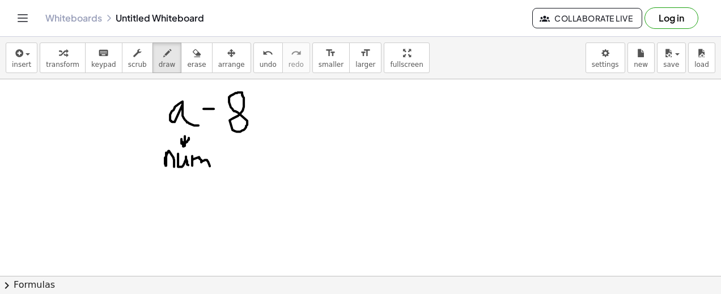
drag, startPoint x: 192, startPoint y: 155, endPoint x: 210, endPoint y: 171, distance: 23.7
drag, startPoint x: 211, startPoint y: 146, endPoint x: 215, endPoint y: 172, distance: 25.8
drag, startPoint x: 227, startPoint y: 160, endPoint x: 227, endPoint y: 171, distance: 10.2
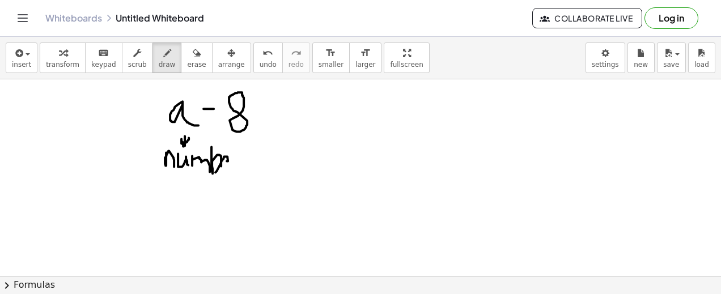
drag, startPoint x: 237, startPoint y: 160, endPoint x: 252, endPoint y: 160, distance: 14.2
drag, startPoint x: 186, startPoint y: 171, endPoint x: 182, endPoint y: 200, distance: 29.7
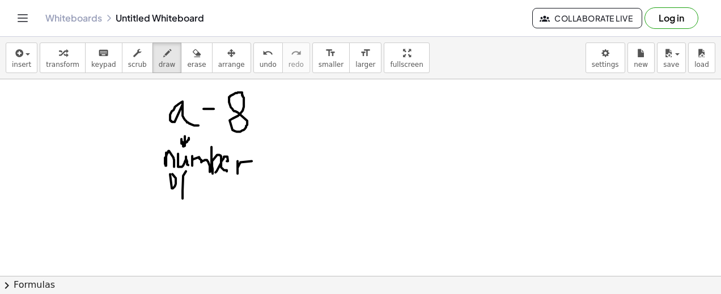
drag, startPoint x: 294, startPoint y: 107, endPoint x: 282, endPoint y: 137, distance: 31.8
drag, startPoint x: 305, startPoint y: 107, endPoint x: 310, endPoint y: 135, distance: 28.8
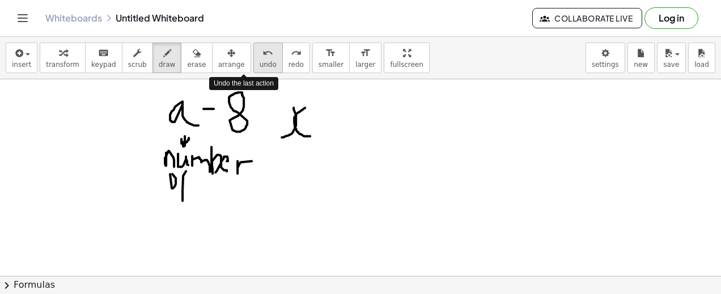
click at [260, 67] on span "undo" at bounding box center [268, 65] width 17 height 8
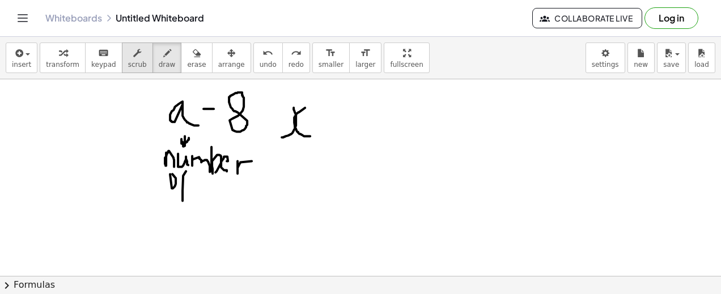
click at [128, 63] on span "scrub" at bounding box center [137, 65] width 19 height 8
drag, startPoint x: 295, startPoint y: 120, endPoint x: 288, endPoint y: 111, distance: 10.9
click at [187, 62] on span "erase" at bounding box center [196, 65] width 19 height 8
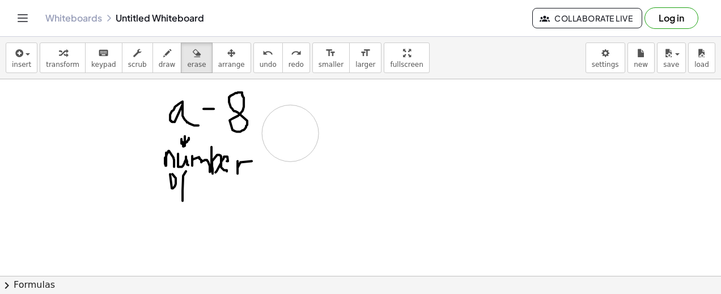
drag, startPoint x: 288, startPoint y: 132, endPoint x: 300, endPoint y: 116, distance: 20.2
click at [163, 56] on icon "button" at bounding box center [167, 53] width 8 height 14
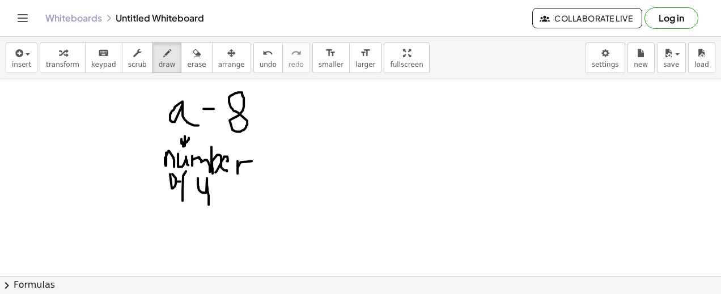
drag, startPoint x: 198, startPoint y: 177, endPoint x: 194, endPoint y: 210, distance: 32.5
drag, startPoint x: 212, startPoint y: 188, endPoint x: 249, endPoint y: 193, distance: 37.3
drag, startPoint x: 248, startPoint y: 120, endPoint x: 337, endPoint y: 162, distance: 97.9
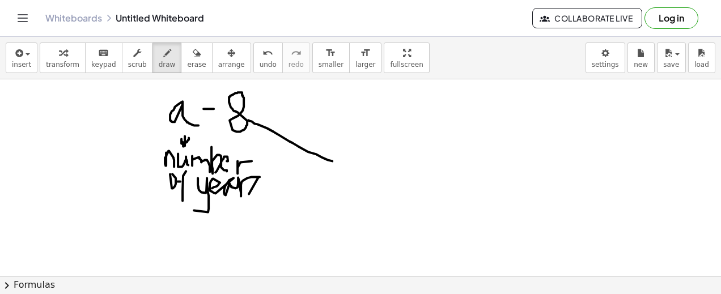
drag, startPoint x: 336, startPoint y: 160, endPoint x: 319, endPoint y: 173, distance: 21.1
drag, startPoint x: 337, startPoint y: 161, endPoint x: 329, endPoint y: 134, distance: 28.0
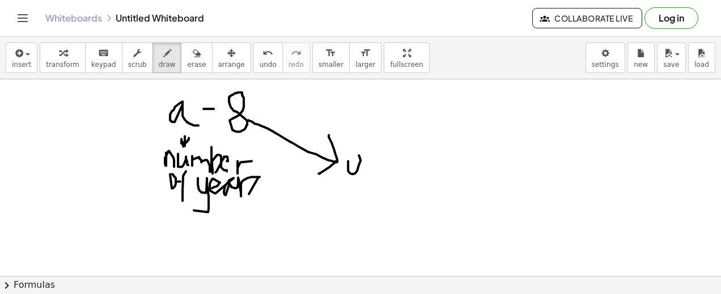
drag, startPoint x: 348, startPoint y: 160, endPoint x: 334, endPoint y: 198, distance: 40.5
drag, startPoint x: 372, startPoint y: 163, endPoint x: 378, endPoint y: 173, distance: 11.5
drag, startPoint x: 390, startPoint y: 160, endPoint x: 398, endPoint y: 180, distance: 20.8
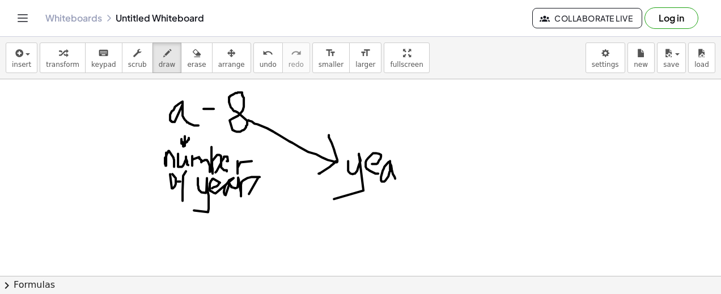
drag, startPoint x: 400, startPoint y: 162, endPoint x: 415, endPoint y: 171, distance: 17.5
drag, startPoint x: 428, startPoint y: 163, endPoint x: 410, endPoint y: 182, distance: 26.9
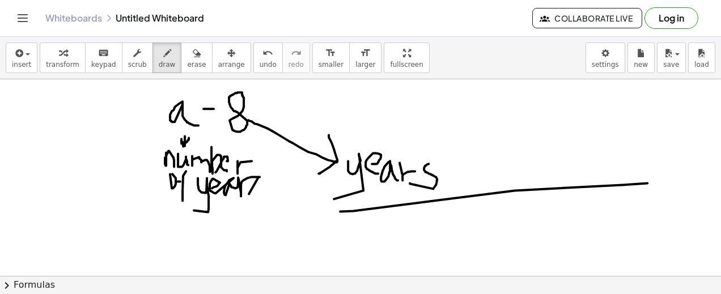
drag, startPoint x: 340, startPoint y: 211, endPoint x: 673, endPoint y: 182, distance: 333.9
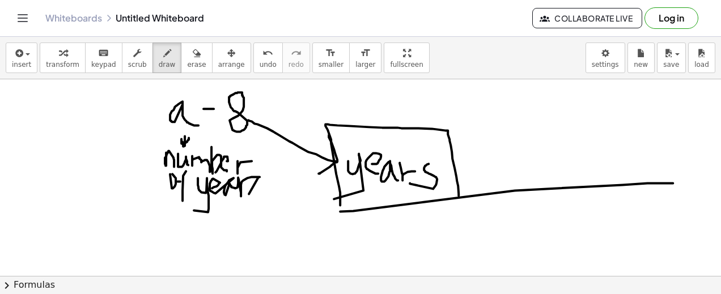
drag, startPoint x: 458, startPoint y: 195, endPoint x: 340, endPoint y: 207, distance: 119.1
drag, startPoint x: 526, startPoint y: 120, endPoint x: 529, endPoint y: 149, distance: 29.1
drag, startPoint x: 534, startPoint y: 138, endPoint x: 549, endPoint y: 138, distance: 14.7
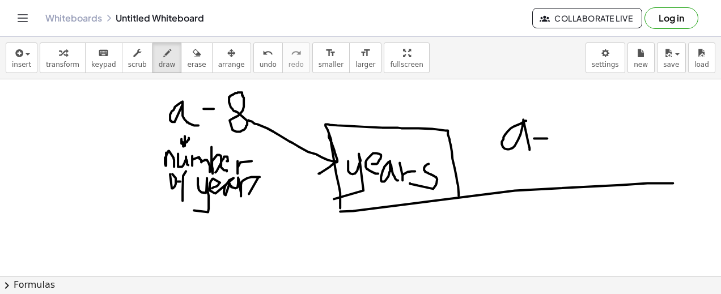
drag, startPoint x: 575, startPoint y: 128, endPoint x: 568, endPoint y: 128, distance: 7.4
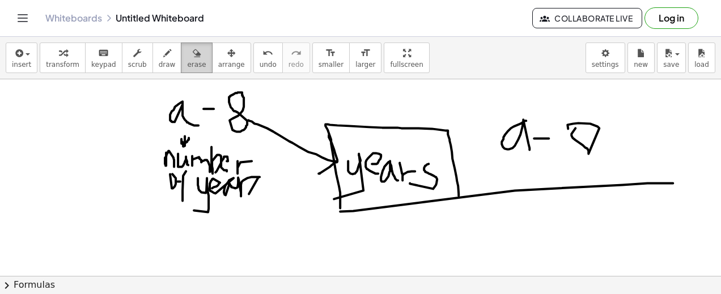
click at [181, 43] on button "erase" at bounding box center [196, 58] width 31 height 31
click at [187, 61] on span "erase" at bounding box center [196, 65] width 19 height 8
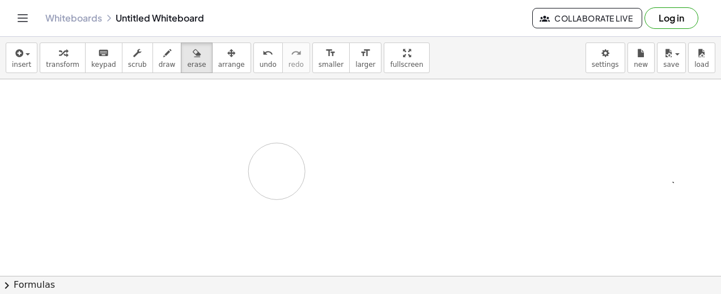
drag, startPoint x: 575, startPoint y: 128, endPoint x: 155, endPoint y: 111, distance: 420.3
click at [152, 58] on button "draw" at bounding box center [166, 58] width 29 height 31
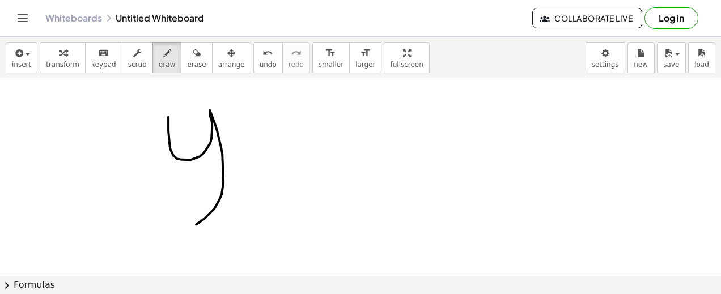
drag, startPoint x: 168, startPoint y: 116, endPoint x: 156, endPoint y: 213, distance: 97.1
drag, startPoint x: 244, startPoint y: 152, endPoint x: 282, endPoint y: 185, distance: 49.8
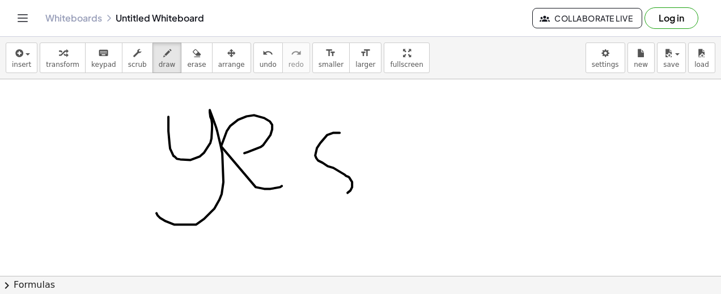
drag, startPoint x: 339, startPoint y: 132, endPoint x: 316, endPoint y: 193, distance: 65.5
drag, startPoint x: 385, startPoint y: 113, endPoint x: 424, endPoint y: 254, distance: 145.7
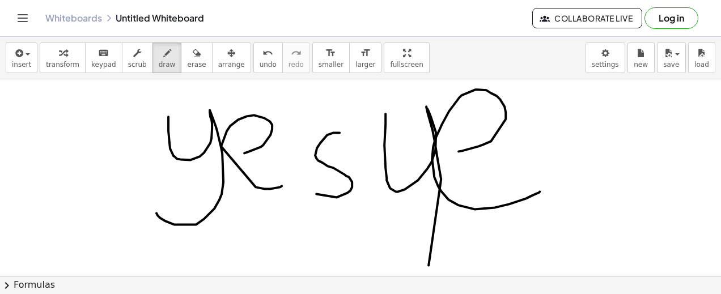
drag, startPoint x: 458, startPoint y: 151, endPoint x: 541, endPoint y: 191, distance: 91.5
drag, startPoint x: 613, startPoint y: 119, endPoint x: 570, endPoint y: 202, distance: 93.0
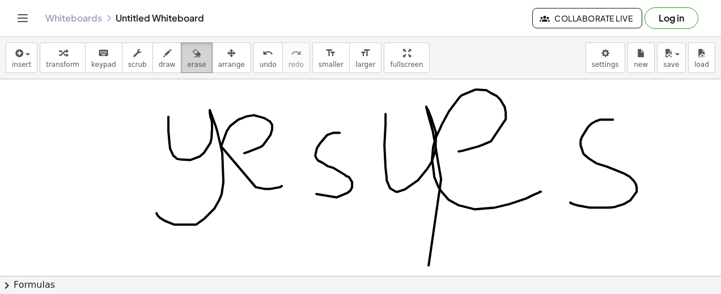
click at [181, 69] on button "erase" at bounding box center [196, 58] width 31 height 31
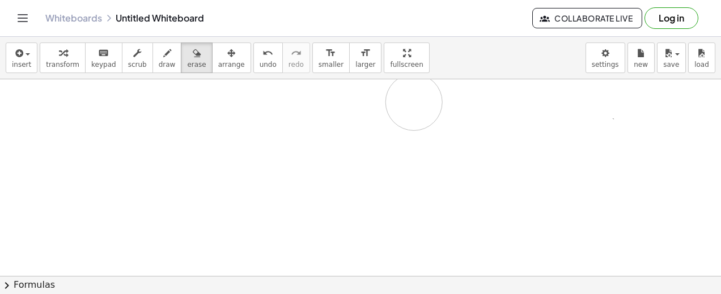
drag, startPoint x: 220, startPoint y: 142, endPoint x: 457, endPoint y: 2, distance: 275.2
click at [462, 4] on div "Graspable Math Activities Get Started Activity Bank Assigned Work Classes White…" at bounding box center [360, 147] width 721 height 294
drag, startPoint x: 273, startPoint y: 97, endPoint x: 161, endPoint y: 61, distance: 117.6
click at [161, 61] on div "insert select one: Math Expression Function Text Youtube Video Graphing Geometr…" at bounding box center [360, 165] width 721 height 257
click at [161, 61] on button "draw" at bounding box center [166, 58] width 29 height 31
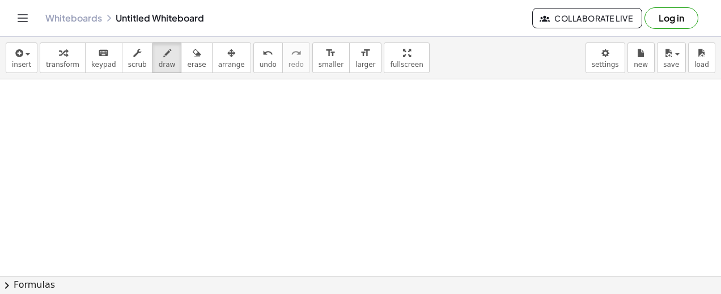
drag, startPoint x: 276, startPoint y: 96, endPoint x: 276, endPoint y: 104, distance: 8.5
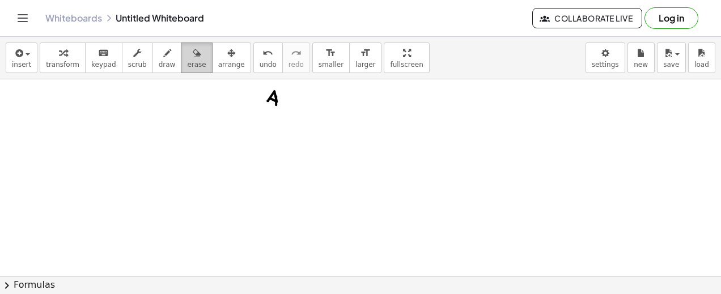
click at [193, 58] on icon "button" at bounding box center [197, 53] width 8 height 14
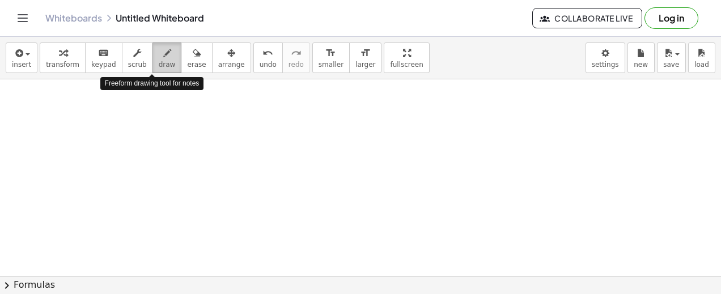
click at [159, 61] on span "draw" at bounding box center [167, 65] width 17 height 8
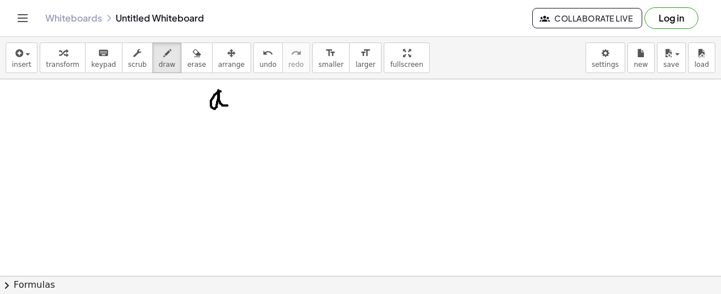
drag, startPoint x: 220, startPoint y: 91, endPoint x: 227, endPoint y: 105, distance: 15.7
drag, startPoint x: 239, startPoint y: 96, endPoint x: 256, endPoint y: 96, distance: 17.6
drag, startPoint x: 283, startPoint y: 87, endPoint x: 279, endPoint y: 65, distance: 22.0
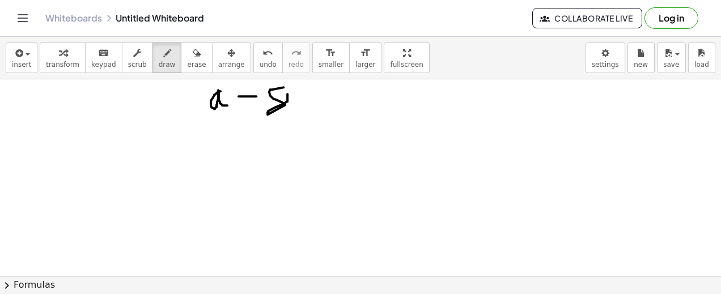
click at [187, 58] on div "button" at bounding box center [196, 53] width 19 height 14
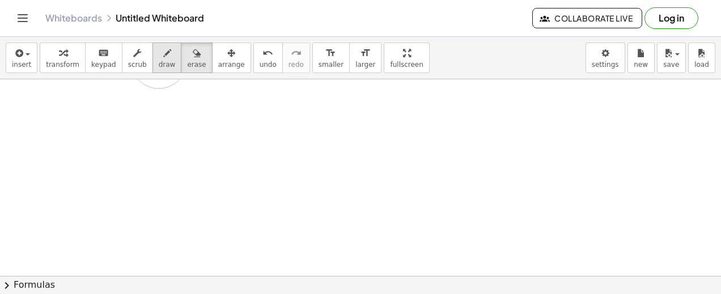
drag, startPoint x: 250, startPoint y: 95, endPoint x: 159, endPoint y: 60, distance: 98.3
click at [159, 60] on div "insert select one: Math Expression Function Text Youtube Video Graphing Geometr…" at bounding box center [360, 165] width 721 height 257
click at [159, 61] on span "draw" at bounding box center [167, 65] width 17 height 8
drag, startPoint x: 197, startPoint y: 88, endPoint x: 206, endPoint y: 104, distance: 19.1
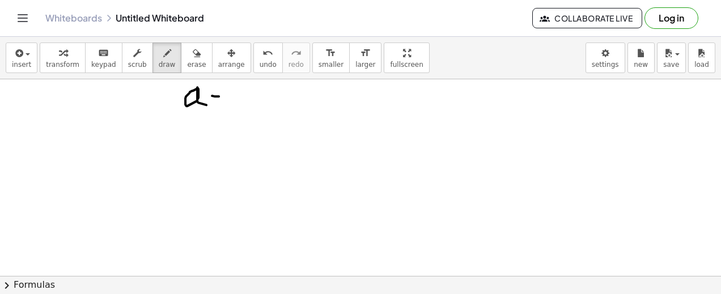
drag, startPoint x: 212, startPoint y: 95, endPoint x: 220, endPoint y: 96, distance: 8.0
click at [193, 60] on icon "button" at bounding box center [197, 53] width 8 height 14
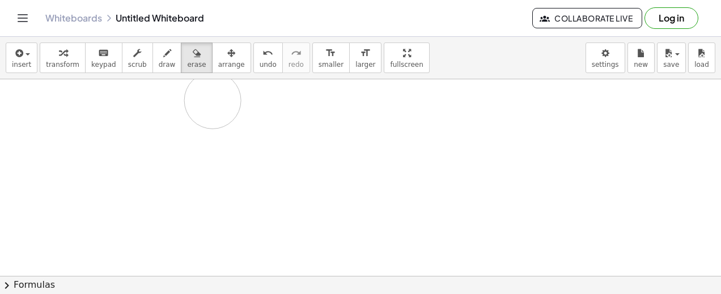
drag, startPoint x: 216, startPoint y: 94, endPoint x: 211, endPoint y: 100, distance: 8.9
click at [181, 35] on div "Whiteboards Untitled Whiteboard Collaborate Live Log in" at bounding box center [361, 18] width 694 height 36
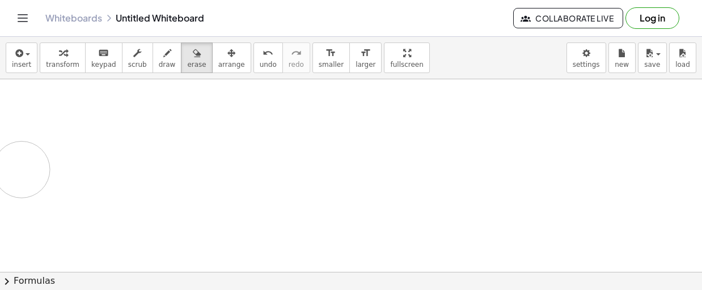
drag, startPoint x: 0, startPoint y: 163, endPoint x: 1, endPoint y: 171, distance: 8.0
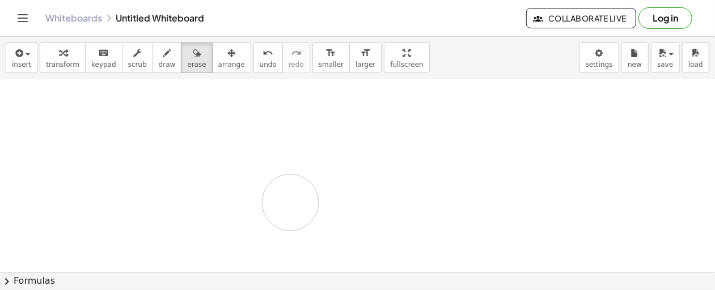
drag, startPoint x: 678, startPoint y: 124, endPoint x: 203, endPoint y: 216, distance: 483.4
click at [163, 58] on icon "button" at bounding box center [167, 53] width 8 height 14
drag, startPoint x: 162, startPoint y: 95, endPoint x: 162, endPoint y: 113, distance: 18.1
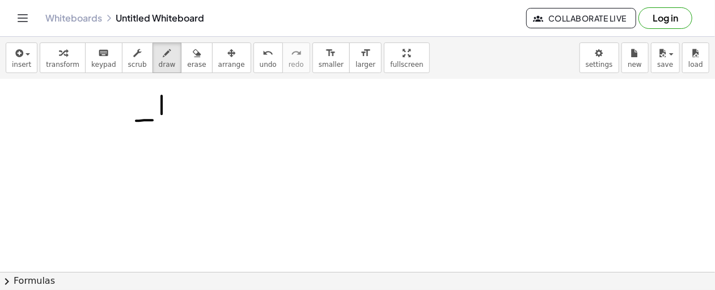
drag, startPoint x: 136, startPoint y: 120, endPoint x: 180, endPoint y: 117, distance: 43.7
drag, startPoint x: 148, startPoint y: 127, endPoint x: 148, endPoint y: 144, distance: 17.0
drag, startPoint x: 156, startPoint y: 126, endPoint x: 167, endPoint y: 150, distance: 25.6
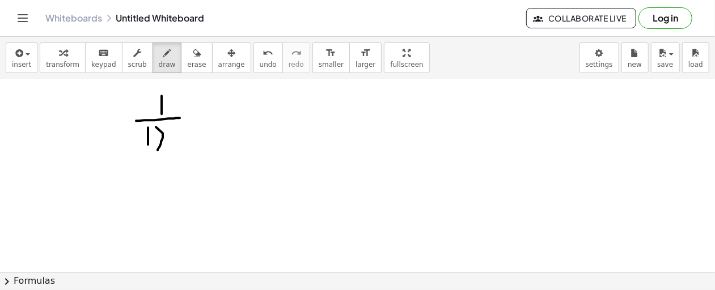
drag, startPoint x: 201, startPoint y: 111, endPoint x: 201, endPoint y: 125, distance: 13.6
drag, startPoint x: 191, startPoint y: 121, endPoint x: 210, endPoint y: 120, distance: 18.7
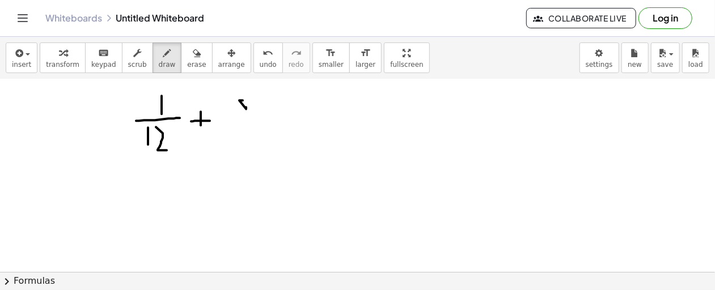
drag, startPoint x: 230, startPoint y: 124, endPoint x: 273, endPoint y: 124, distance: 43.6
drag, startPoint x: 237, startPoint y: 133, endPoint x: 237, endPoint y: 152, distance: 19.3
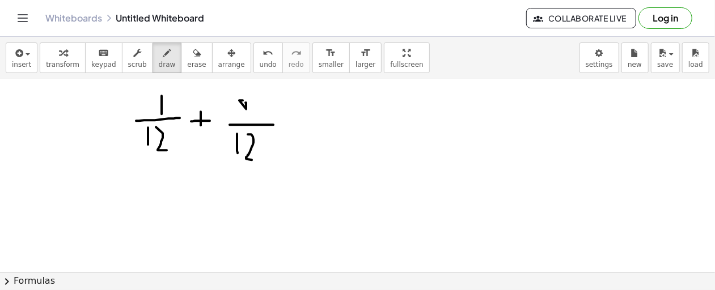
drag, startPoint x: 248, startPoint y: 134, endPoint x: 262, endPoint y: 160, distance: 29.7
click at [193, 59] on icon "button" at bounding box center [197, 53] width 8 height 14
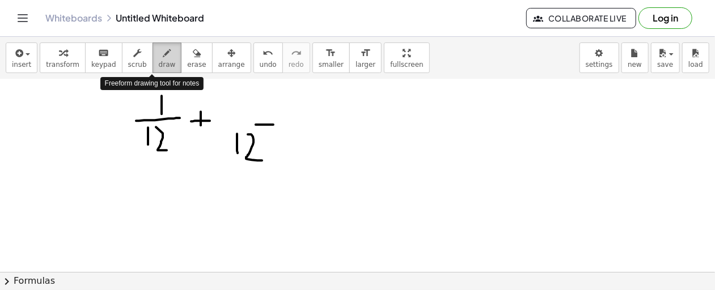
click at [159, 63] on span "draw" at bounding box center [167, 65] width 17 height 8
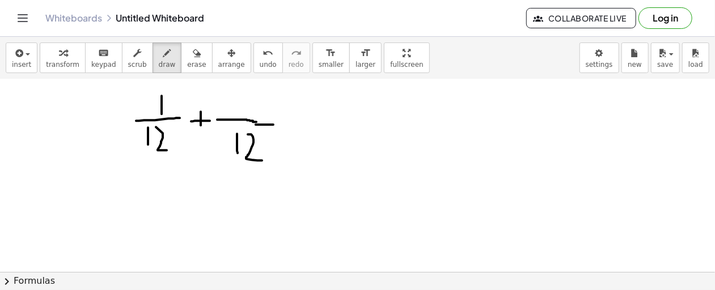
drag, startPoint x: 217, startPoint y: 119, endPoint x: 258, endPoint y: 122, distance: 41.5
drag, startPoint x: 286, startPoint y: 128, endPoint x: 305, endPoint y: 128, distance: 19.3
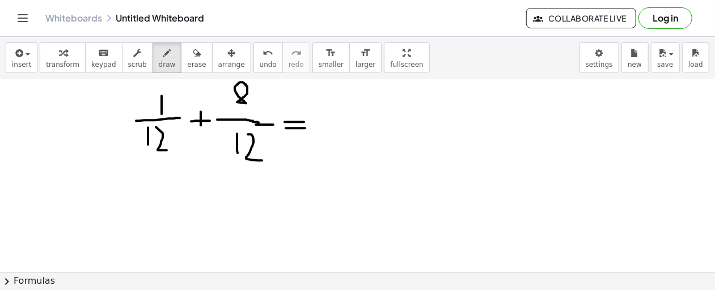
drag, startPoint x: 285, startPoint y: 121, endPoint x: 304, endPoint y: 121, distance: 19.3
drag, startPoint x: 322, startPoint y: 92, endPoint x: 323, endPoint y: 108, distance: 15.9
drag, startPoint x: 315, startPoint y: 120, endPoint x: 343, endPoint y: 120, distance: 28.3
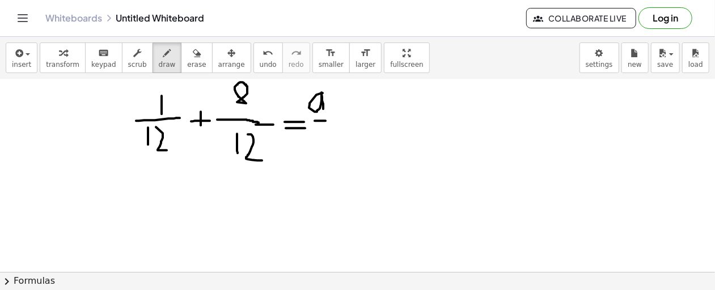
drag, startPoint x: 321, startPoint y: 130, endPoint x: 322, endPoint y: 152, distance: 22.7
drag, startPoint x: 332, startPoint y: 133, endPoint x: 348, endPoint y: 159, distance: 30.5
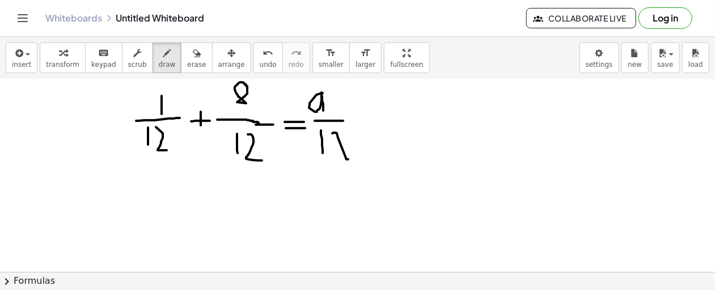
drag, startPoint x: 323, startPoint y: 108, endPoint x: 323, endPoint y: 118, distance: 9.6
drag, startPoint x: 357, startPoint y: 127, endPoint x: 373, endPoint y: 127, distance: 15.9
drag, startPoint x: 355, startPoint y: 121, endPoint x: 369, endPoint y: 121, distance: 14.2
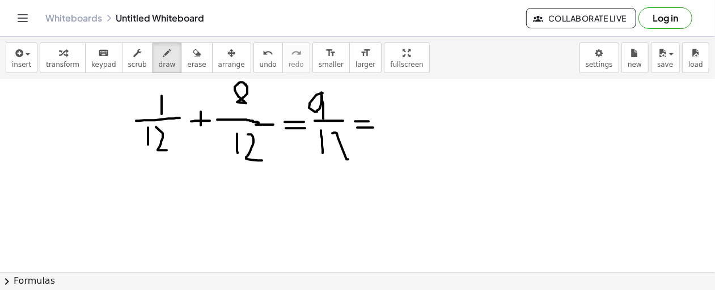
drag, startPoint x: 358, startPoint y: 180, endPoint x: 353, endPoint y: 206, distance: 26.6
drag, startPoint x: 377, startPoint y: 182, endPoint x: 388, endPoint y: 185, distance: 10.5
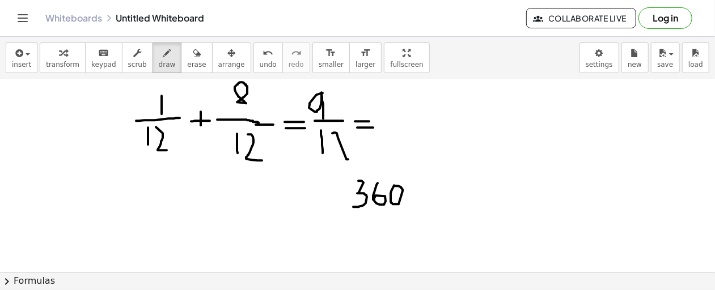
drag, startPoint x: 343, startPoint y: 217, endPoint x: 415, endPoint y: 214, distance: 72.1
drag, startPoint x: 379, startPoint y: 224, endPoint x: 379, endPoint y: 235, distance: 10.8
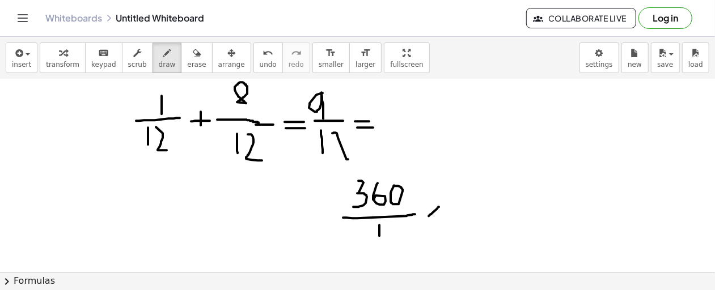
drag, startPoint x: 439, startPoint y: 206, endPoint x: 428, endPoint y: 216, distance: 14.0
drag, startPoint x: 426, startPoint y: 207, endPoint x: 442, endPoint y: 218, distance: 19.6
click at [193, 59] on icon "button" at bounding box center [197, 53] width 8 height 14
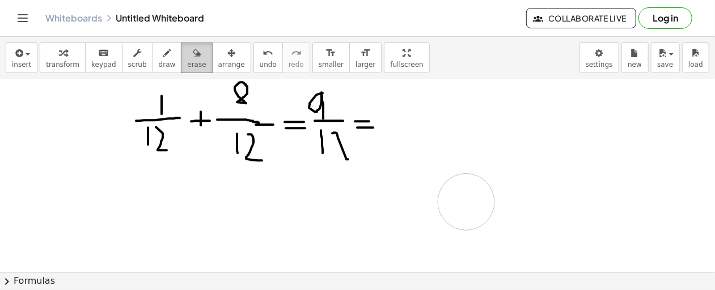
drag, startPoint x: 366, startPoint y: 190, endPoint x: 184, endPoint y: 60, distance: 223.8
click at [159, 57] on div "button" at bounding box center [167, 53] width 17 height 14
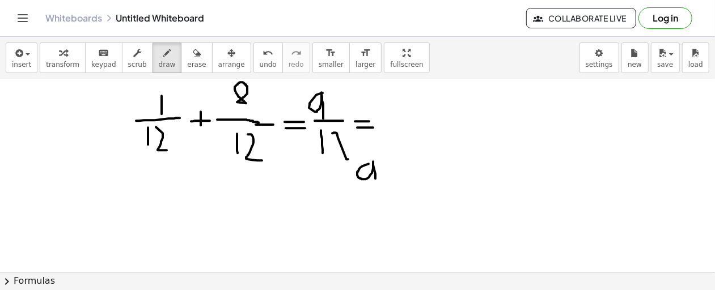
drag, startPoint x: 368, startPoint y: 163, endPoint x: 375, endPoint y: 180, distance: 18.3
drag, startPoint x: 351, startPoint y: 190, endPoint x: 396, endPoint y: 192, distance: 44.8
drag, startPoint x: 360, startPoint y: 203, endPoint x: 360, endPoint y: 228, distance: 24.4
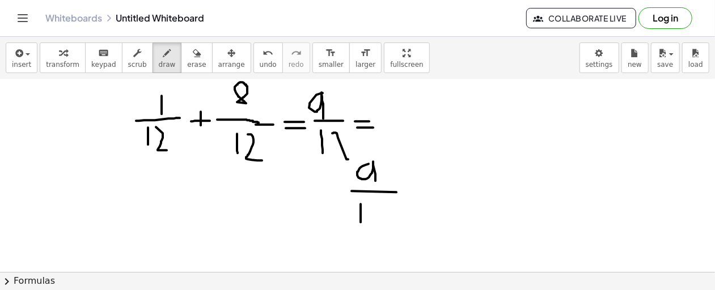
drag, startPoint x: 370, startPoint y: 211, endPoint x: 387, endPoint y: 241, distance: 34.5
drag, startPoint x: 438, startPoint y: 185, endPoint x: 414, endPoint y: 202, distance: 28.9
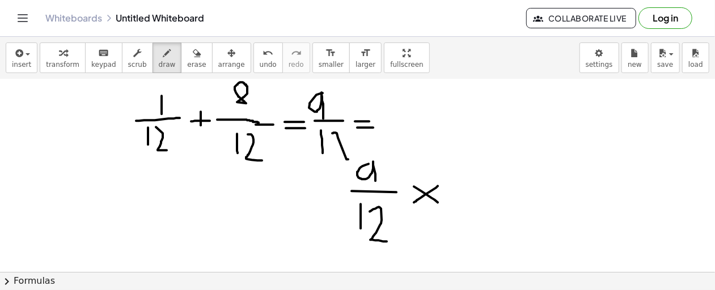
drag, startPoint x: 414, startPoint y: 186, endPoint x: 439, endPoint y: 203, distance: 30.2
drag, startPoint x: 464, startPoint y: 151, endPoint x: 450, endPoint y: 184, distance: 35.6
drag, startPoint x: 481, startPoint y: 154, endPoint x: 498, endPoint y: 156, distance: 16.6
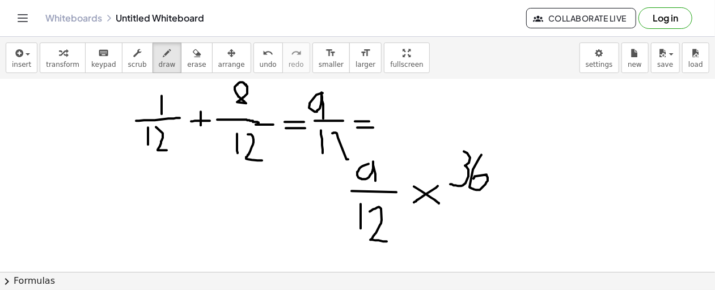
drag, startPoint x: 458, startPoint y: 198, endPoint x: 514, endPoint y: 201, distance: 56.2
drag, startPoint x: 491, startPoint y: 206, endPoint x: 487, endPoint y: 235, distance: 29.2
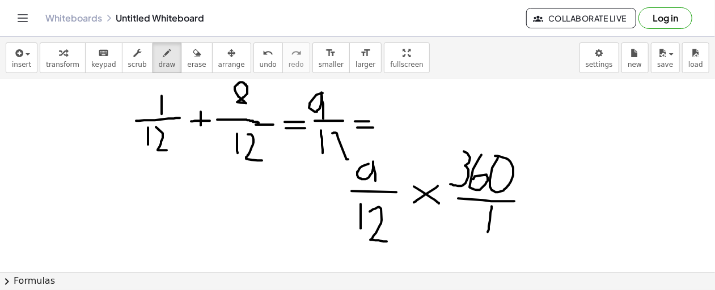
drag, startPoint x: 361, startPoint y: 232, endPoint x: 400, endPoint y: 213, distance: 43.3
drag, startPoint x: 408, startPoint y: 220, endPoint x: 408, endPoint y: 233, distance: 13.0
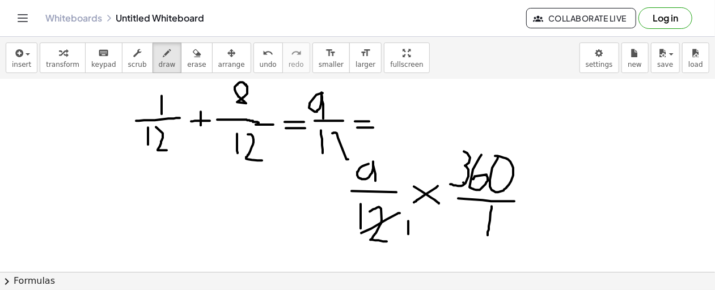
drag, startPoint x: 463, startPoint y: 182, endPoint x: 515, endPoint y: 151, distance: 60.3
drag, startPoint x: 525, startPoint y: 151, endPoint x: 517, endPoint y: 175, distance: 25.3
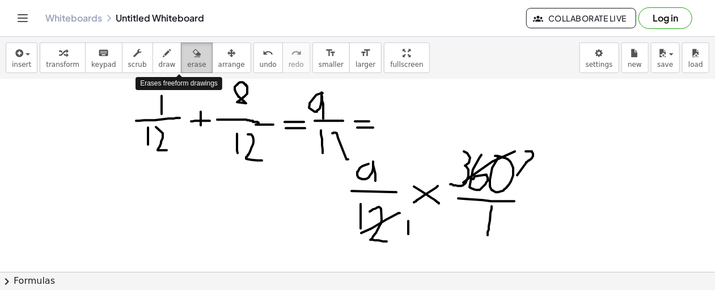
click at [187, 61] on span "erase" at bounding box center [196, 65] width 19 height 8
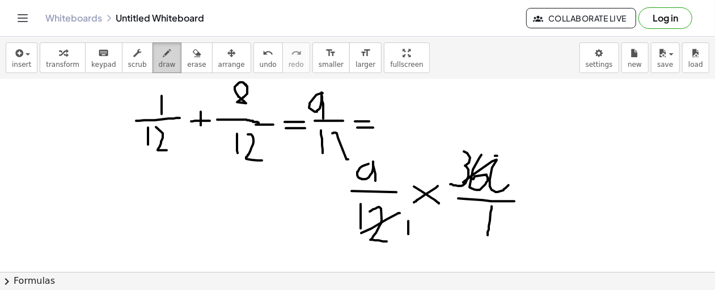
click at [159, 63] on span "draw" at bounding box center [167, 65] width 17 height 8
drag, startPoint x: 493, startPoint y: 159, endPoint x: 506, endPoint y: 187, distance: 31.0
drag, startPoint x: 461, startPoint y: 180, endPoint x: 539, endPoint y: 146, distance: 84.8
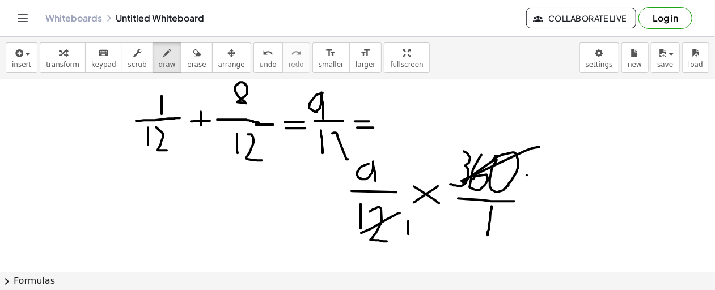
drag, startPoint x: 526, startPoint y: 175, endPoint x: 549, endPoint y: 173, distance: 22.1
drag, startPoint x: 560, startPoint y: 154, endPoint x: 569, endPoint y: 186, distance: 33.6
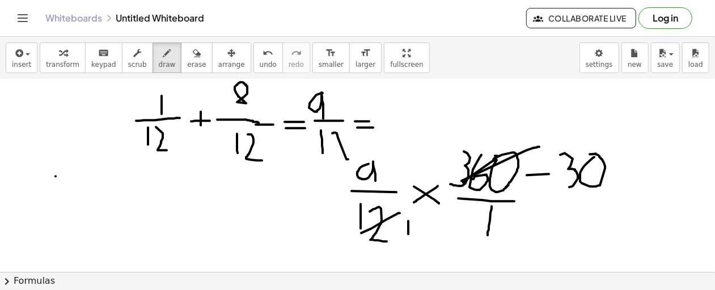
drag, startPoint x: 56, startPoint y: 176, endPoint x: 83, endPoint y: 176, distance: 27.2
drag, startPoint x: 51, startPoint y: 166, endPoint x: 72, endPoint y: 166, distance: 21.0
drag, startPoint x: 98, startPoint y: 161, endPoint x: 122, endPoint y: 190, distance: 38.2
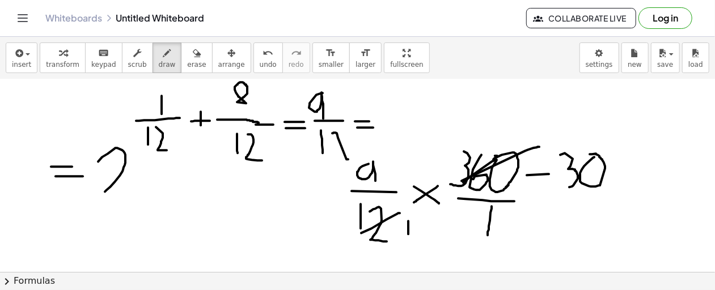
drag, startPoint x: 135, startPoint y: 156, endPoint x: 140, endPoint y: 182, distance: 26.6
drag, startPoint x: 139, startPoint y: 182, endPoint x: 170, endPoint y: 181, distance: 31.2
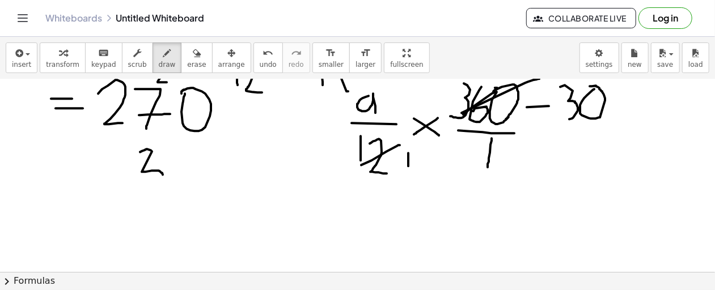
drag, startPoint x: 140, startPoint y: 151, endPoint x: 129, endPoint y: 196, distance: 46.0
click at [129, 196] on div at bounding box center [355, 253] width 741 height 528
drag, startPoint x: 185, startPoint y: 154, endPoint x: 179, endPoint y: 182, distance: 28.5
click at [179, 182] on div at bounding box center [355, 253] width 741 height 528
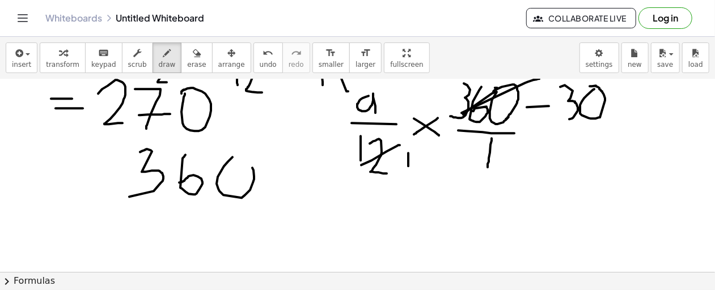
click at [231, 157] on div at bounding box center [355, 253] width 741 height 528
drag, startPoint x: 70, startPoint y: 212, endPoint x: 85, endPoint y: 212, distance: 15.3
click at [85, 212] on div at bounding box center [355, 253] width 741 height 528
drag, startPoint x: 121, startPoint y: 217, endPoint x: 162, endPoint y: 244, distance: 48.3
click at [162, 244] on div at bounding box center [355, 253] width 741 height 528
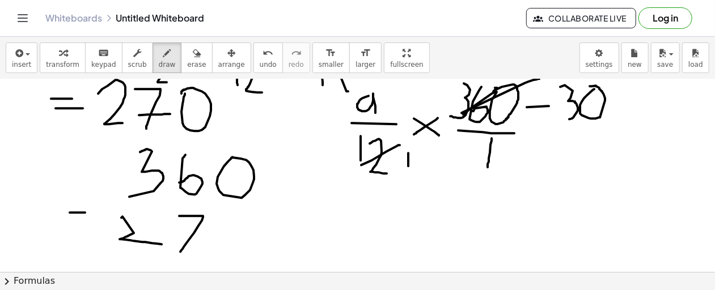
drag, startPoint x: 179, startPoint y: 215, endPoint x: 180, endPoint y: 252, distance: 36.9
click at [180, 252] on div at bounding box center [355, 253] width 741 height 528
drag, startPoint x: 180, startPoint y: 231, endPoint x: 192, endPoint y: 233, distance: 12.6
click at [192, 233] on div at bounding box center [355, 253] width 741 height 528
drag, startPoint x: 239, startPoint y: 213, endPoint x: 233, endPoint y: 214, distance: 6.5
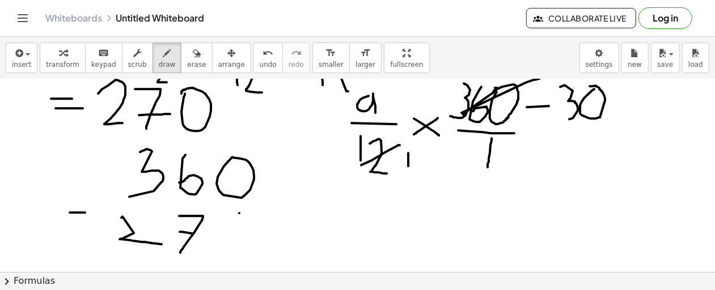
click at [233, 214] on div at bounding box center [355, 253] width 741 height 528
drag, startPoint x: 231, startPoint y: 214, endPoint x: 244, endPoint y: 211, distance: 13.9
click at [237, 210] on div at bounding box center [355, 253] width 741 height 528
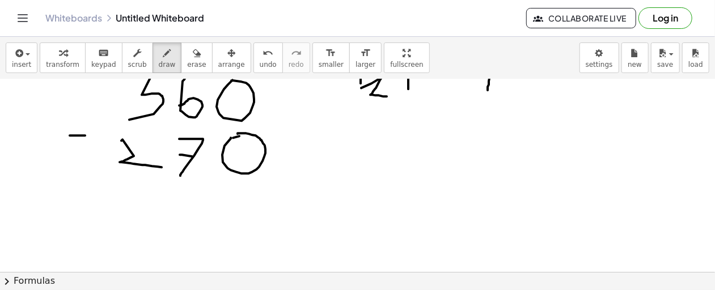
scroll to position [181, 15]
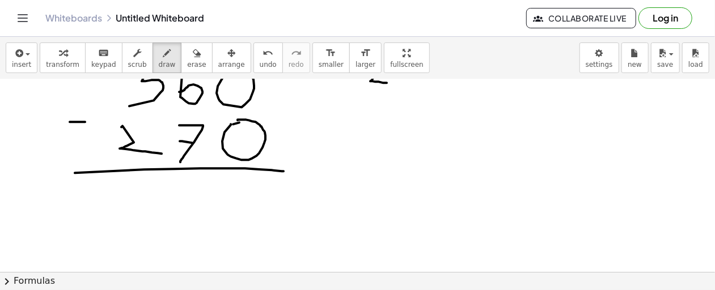
drag, startPoint x: 75, startPoint y: 172, endPoint x: 284, endPoint y: 171, distance: 209.1
click at [284, 171] on div at bounding box center [355, 162] width 741 height 528
drag, startPoint x: 186, startPoint y: 186, endPoint x: 195, endPoint y: 220, distance: 34.6
click at [195, 220] on div at bounding box center [355, 162] width 741 height 528
drag, startPoint x: 240, startPoint y: 189, endPoint x: 235, endPoint y: 186, distance: 6.6
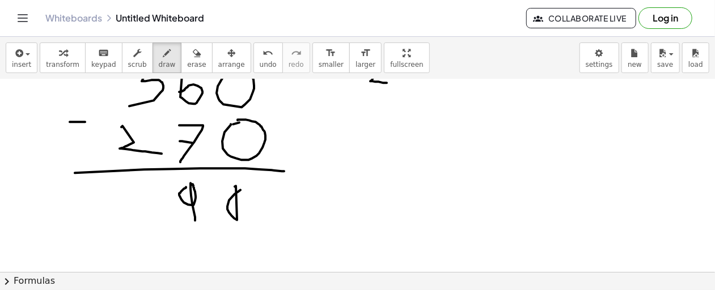
click at [235, 186] on div at bounding box center [355, 162] width 741 height 528
drag, startPoint x: 443, startPoint y: 125, endPoint x: 476, endPoint y: 240, distance: 119.1
click at [476, 240] on div at bounding box center [355, 162] width 741 height 528
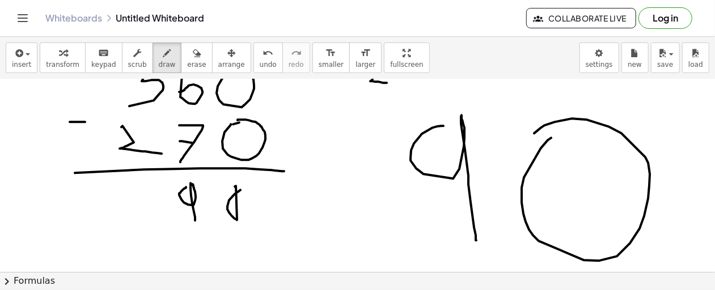
drag, startPoint x: 551, startPoint y: 137, endPoint x: 526, endPoint y: 152, distance: 29.0
click at [526, 152] on div at bounding box center [355, 162] width 741 height 528
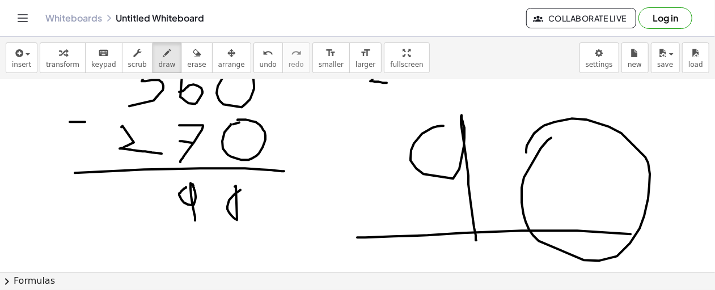
drag, startPoint x: 357, startPoint y: 237, endPoint x: 721, endPoint y: 246, distance: 364.0
click at [715, 246] on html "Graspable Math Activities Get Started Activity Bank Assigned Work Classes White…" at bounding box center [357, 145] width 715 height 290
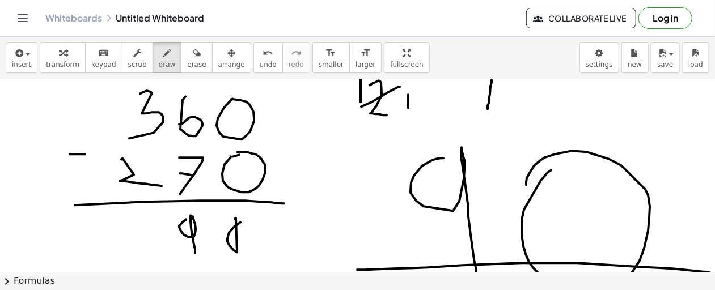
scroll to position [159, 15]
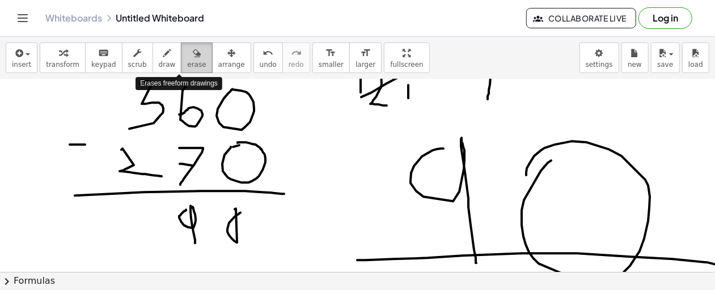
click at [187, 64] on span "erase" at bounding box center [196, 65] width 19 height 8
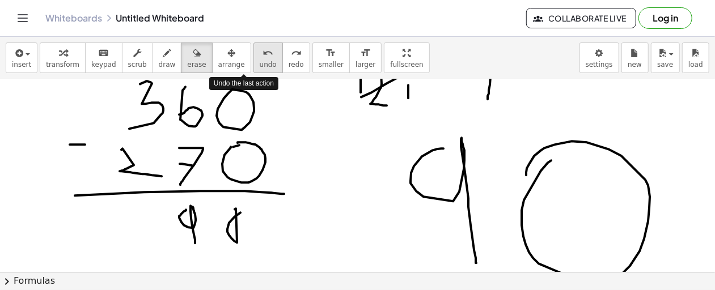
click at [262, 57] on icon "undo" at bounding box center [267, 53] width 11 height 14
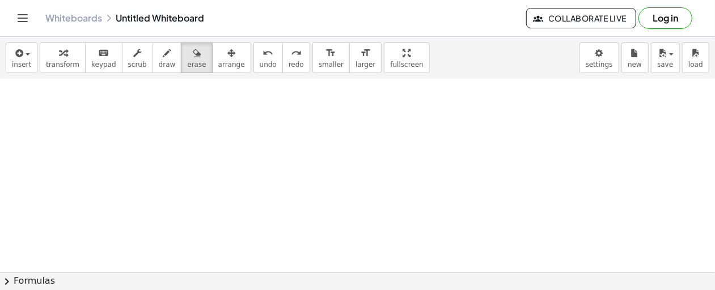
drag, startPoint x: 212, startPoint y: 128, endPoint x: 587, endPoint y: 206, distance: 383.4
click at [245, 290] on html "Graspable Math Activities Get Started Activity Bank Assigned Work Classes White…" at bounding box center [357, 145] width 715 height 290
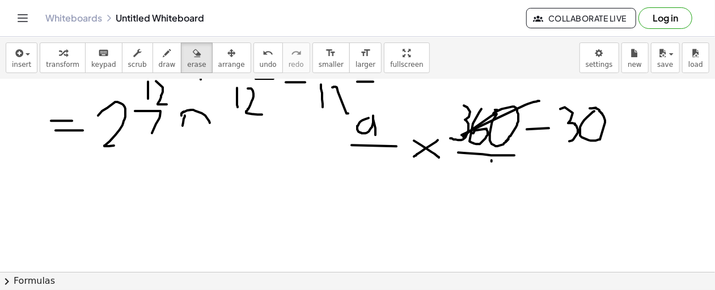
scroll to position [45, 15]
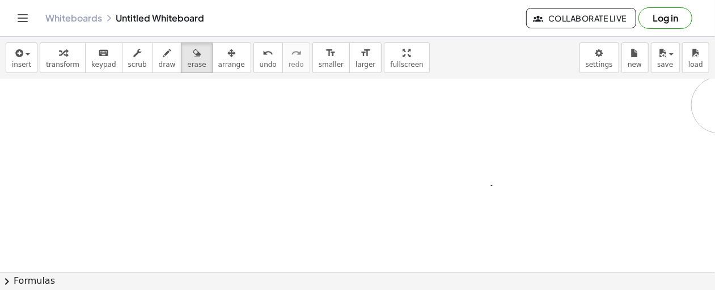
drag, startPoint x: 465, startPoint y: 158, endPoint x: 713, endPoint y: 100, distance: 254.3
click at [715, 111] on html "Graspable Math Activities Get Started Activity Bank Assigned Work Classes White…" at bounding box center [357, 145] width 715 height 290
click at [159, 51] on div "button" at bounding box center [167, 53] width 17 height 14
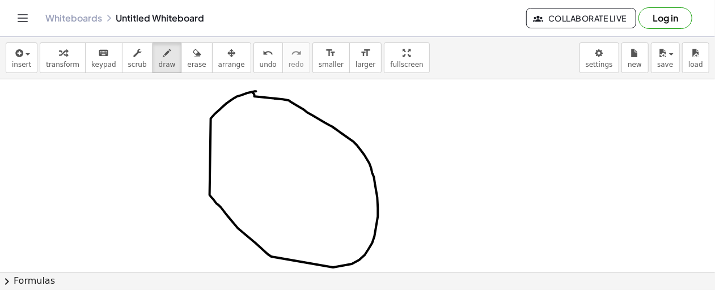
click at [253, 90] on div at bounding box center [355, 272] width 741 height 386
drag, startPoint x: 226, startPoint y: 137, endPoint x: 281, endPoint y: 121, distance: 57.4
click at [281, 121] on div at bounding box center [355, 272] width 741 height 386
click at [236, 186] on div at bounding box center [355, 272] width 741 height 386
click at [288, 177] on div at bounding box center [355, 272] width 741 height 386
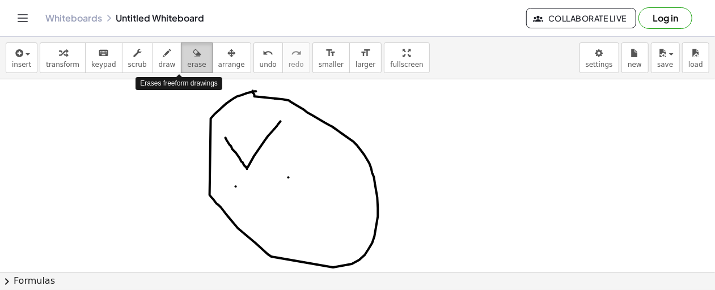
click at [193, 52] on icon "button" at bounding box center [197, 53] width 8 height 14
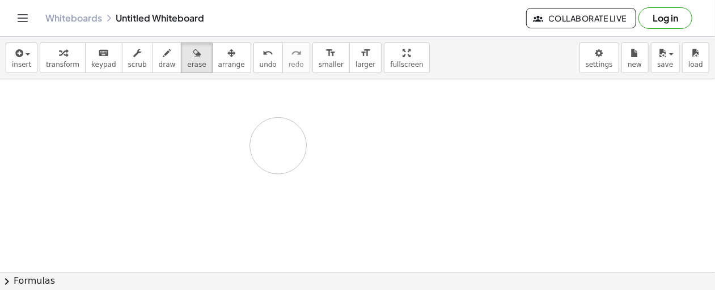
drag, startPoint x: 286, startPoint y: 121, endPoint x: 429, endPoint y: 66, distance: 153.8
click at [429, 66] on div "insert select one: Math Expression Function Text Youtube Video Graphing Geometr…" at bounding box center [357, 163] width 715 height 253
drag, startPoint x: 225, startPoint y: 151, endPoint x: 155, endPoint y: 60, distance: 114.4
click at [155, 60] on div "insert select one: Math Expression Function Text Youtube Video Graphing Geometr…" at bounding box center [357, 163] width 715 height 253
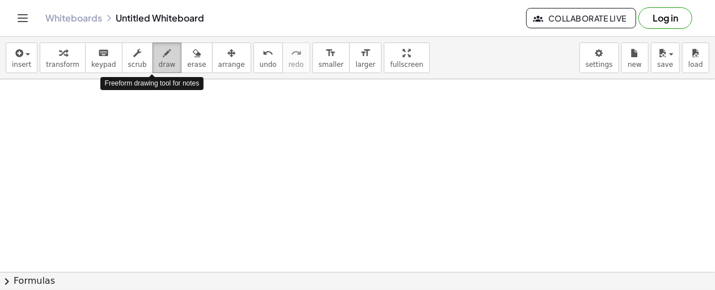
click at [159, 61] on span "draw" at bounding box center [167, 65] width 17 height 8
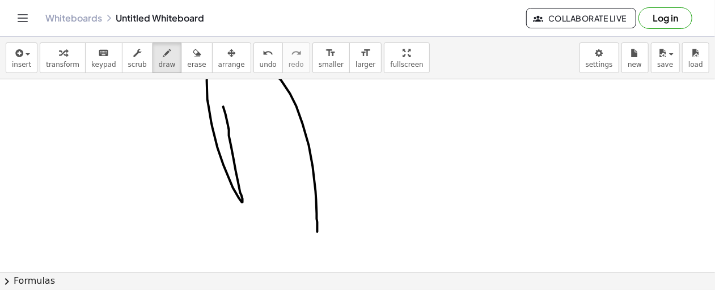
drag, startPoint x: 223, startPoint y: 106, endPoint x: 317, endPoint y: 243, distance: 165.5
click at [317, 243] on div at bounding box center [355, 272] width 741 height 386
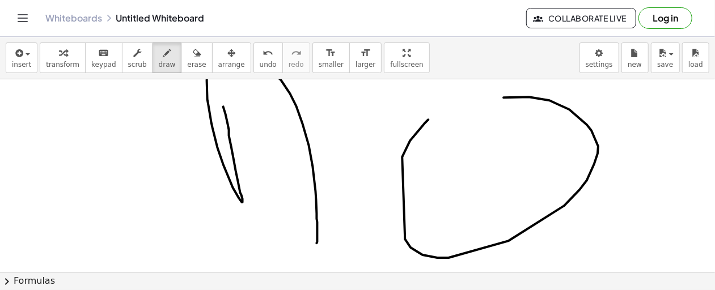
drag, startPoint x: 428, startPoint y: 119, endPoint x: 366, endPoint y: 188, distance: 93.1
click at [366, 188] on div at bounding box center [355, 272] width 741 height 386
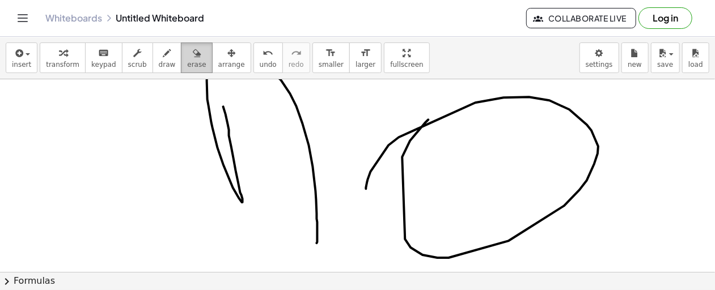
click at [187, 61] on span "erase" at bounding box center [196, 65] width 19 height 8
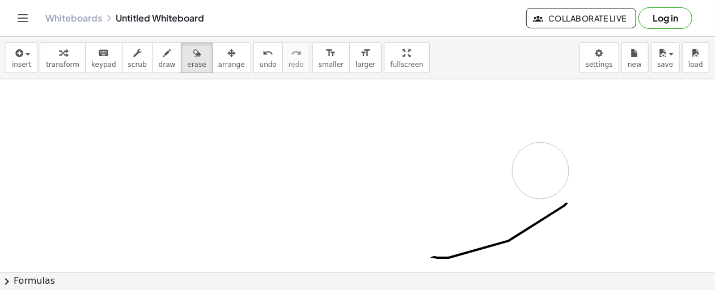
drag, startPoint x: 230, startPoint y: 111, endPoint x: 481, endPoint y: 254, distance: 288.8
click at [481, 254] on div at bounding box center [355, 272] width 741 height 386
drag, startPoint x: 468, startPoint y: 245, endPoint x: 578, endPoint y: 191, distance: 123.2
click at [578, 191] on div at bounding box center [355, 272] width 741 height 386
click at [159, 63] on span "draw" at bounding box center [167, 65] width 17 height 8
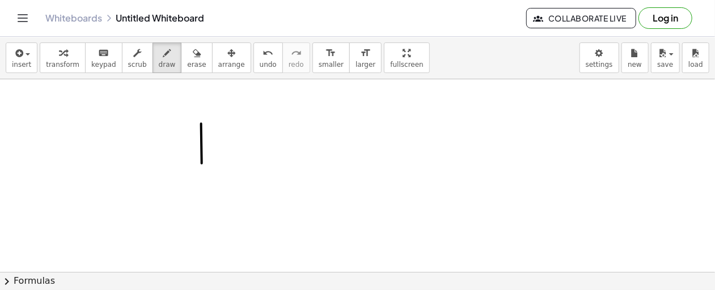
drag, startPoint x: 201, startPoint y: 123, endPoint x: 202, endPoint y: 163, distance: 39.7
click at [202, 163] on div at bounding box center [355, 272] width 741 height 386
drag, startPoint x: 210, startPoint y: 143, endPoint x: 239, endPoint y: 143, distance: 29.5
click at [239, 143] on div at bounding box center [355, 272] width 741 height 386
drag, startPoint x: 212, startPoint y: 152, endPoint x: 222, endPoint y: 167, distance: 17.9
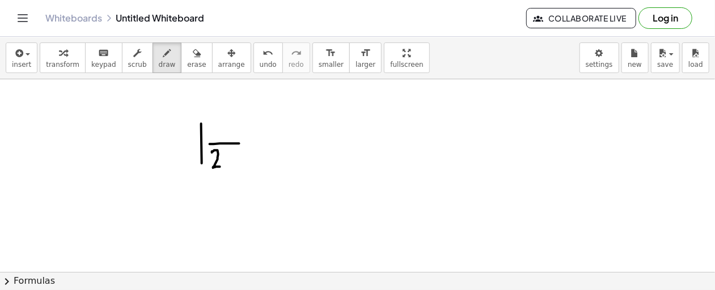
click at [222, 167] on div at bounding box center [355, 272] width 741 height 386
drag, startPoint x: 214, startPoint y: 123, endPoint x: 214, endPoint y: 134, distance: 10.8
click at [214, 134] on div at bounding box center [355, 272] width 741 height 386
drag, startPoint x: 223, startPoint y: 121, endPoint x: 228, endPoint y: 135, distance: 14.9
click at [228, 135] on div at bounding box center [355, 272] width 741 height 386
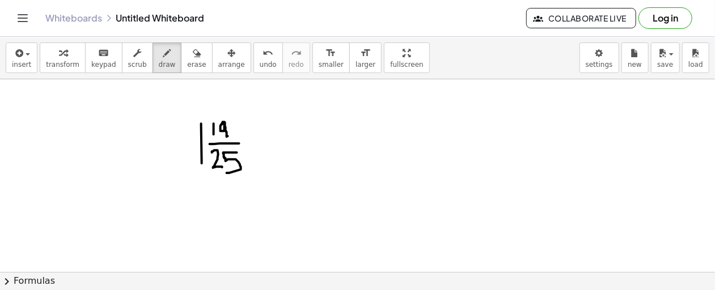
drag, startPoint x: 237, startPoint y: 152, endPoint x: 226, endPoint y: 172, distance: 22.8
click at [226, 172] on div at bounding box center [355, 272] width 741 height 386
drag, startPoint x: 278, startPoint y: 116, endPoint x: 279, endPoint y: 146, distance: 30.1
click at [279, 146] on div at bounding box center [355, 272] width 741 height 386
drag, startPoint x: 300, startPoint y: 119, endPoint x: 304, endPoint y: 133, distance: 14.7
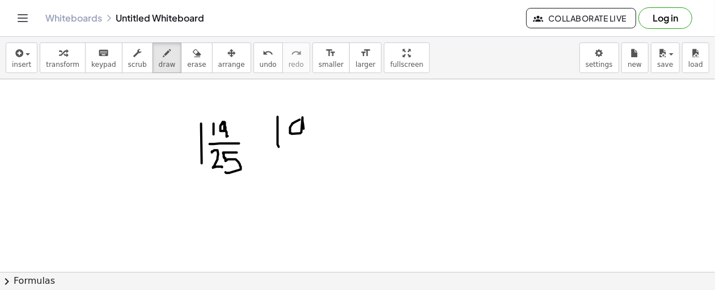
click at [304, 133] on div at bounding box center [355, 272] width 741 height 386
drag, startPoint x: 317, startPoint y: 121, endPoint x: 306, endPoint y: 133, distance: 16.0
click at [317, 140] on div at bounding box center [355, 272] width 741 height 386
drag, startPoint x: 306, startPoint y: 133, endPoint x: 339, endPoint y: 129, distance: 33.0
click at [339, 129] on div at bounding box center [355, 272] width 741 height 386
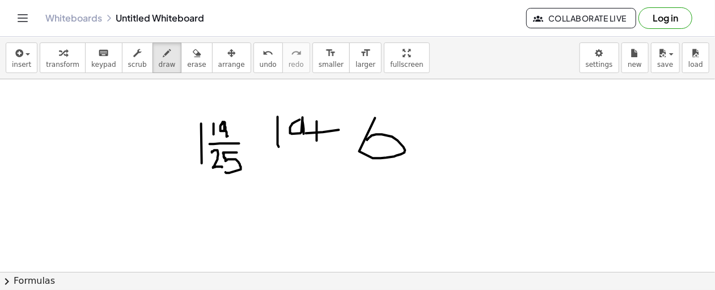
drag, startPoint x: 375, startPoint y: 117, endPoint x: 367, endPoint y: 139, distance: 23.5
click at [367, 139] on div at bounding box center [355, 272] width 741 height 386
drag, startPoint x: 437, startPoint y: 138, endPoint x: 438, endPoint y: 131, distance: 6.3
click at [468, 137] on div at bounding box center [355, 272] width 741 height 386
drag, startPoint x: 433, startPoint y: 132, endPoint x: 507, endPoint y: 131, distance: 74.2
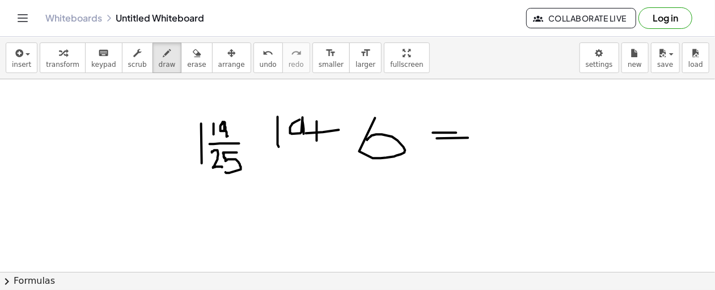
click at [507, 131] on div at bounding box center [355, 272] width 741 height 386
drag, startPoint x: 516, startPoint y: 120, endPoint x: 574, endPoint y: 159, distance: 69.8
click at [574, 159] on div at bounding box center [355, 272] width 741 height 386
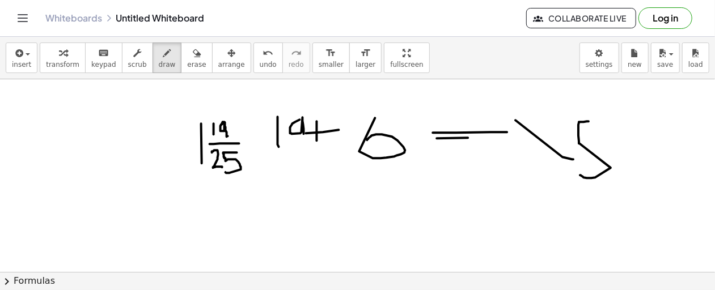
drag, startPoint x: 589, startPoint y: 121, endPoint x: 580, endPoint y: 175, distance: 54.5
click at [580, 175] on div at bounding box center [355, 272] width 741 height 386
drag, startPoint x: 291, startPoint y: 199, endPoint x: 321, endPoint y: 220, distance: 37.1
click at [321, 220] on div at bounding box center [355, 272] width 741 height 386
drag, startPoint x: 332, startPoint y: 197, endPoint x: 322, endPoint y: 228, distance: 32.3
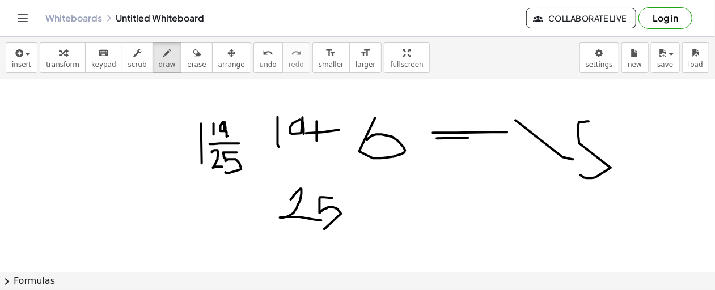
click at [322, 228] on div at bounding box center [355, 272] width 741 height 386
drag, startPoint x: 274, startPoint y: 224, endPoint x: 355, endPoint y: 224, distance: 81.0
click at [355, 224] on div at bounding box center [355, 272] width 741 height 386
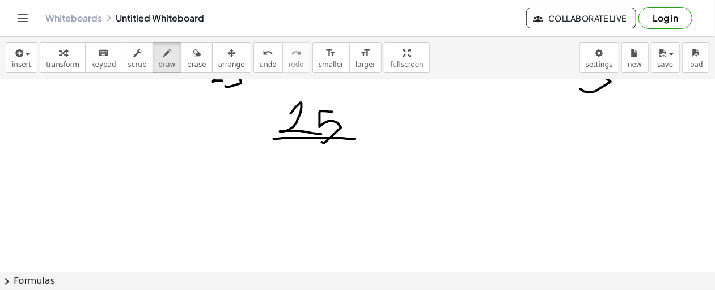
scroll to position [91, 15]
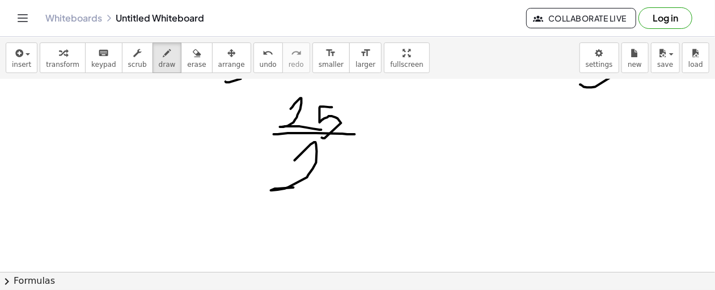
drag, startPoint x: 295, startPoint y: 160, endPoint x: 311, endPoint y: 188, distance: 32.8
click at [311, 188] on div at bounding box center [355, 182] width 741 height 386
drag, startPoint x: 339, startPoint y: 154, endPoint x: 334, endPoint y: 197, distance: 42.9
click at [334, 197] on div at bounding box center [355, 182] width 741 height 386
drag, startPoint x: 374, startPoint y: 129, endPoint x: 368, endPoint y: 108, distance: 21.7
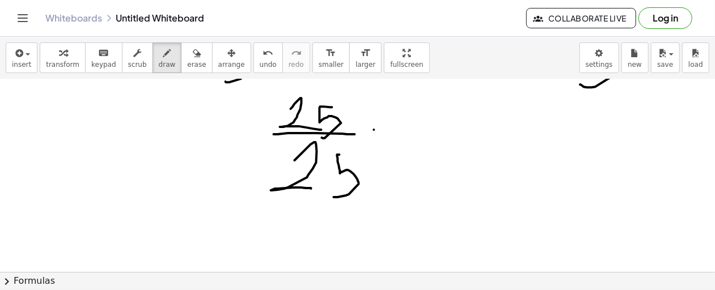
click at [408, 125] on div at bounding box center [355, 182] width 741 height 386
drag, startPoint x: 368, startPoint y: 108, endPoint x: 404, endPoint y: 97, distance: 36.8
click at [404, 97] on div at bounding box center [355, 182] width 741 height 386
drag, startPoint x: 448, startPoint y: 92, endPoint x: 442, endPoint y: 148, distance: 57.0
click at [442, 148] on div at bounding box center [355, 182] width 741 height 386
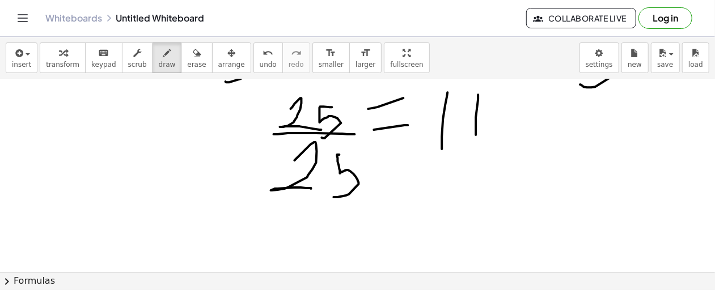
drag, startPoint x: 478, startPoint y: 94, endPoint x: 476, endPoint y: 135, distance: 40.9
click at [476, 135] on div at bounding box center [355, 182] width 741 height 386
drag, startPoint x: 460, startPoint y: 123, endPoint x: 505, endPoint y: 121, distance: 45.4
click at [505, 121] on div at bounding box center [355, 182] width 741 height 386
drag, startPoint x: 525, startPoint y: 97, endPoint x: 524, endPoint y: 136, distance: 38.5
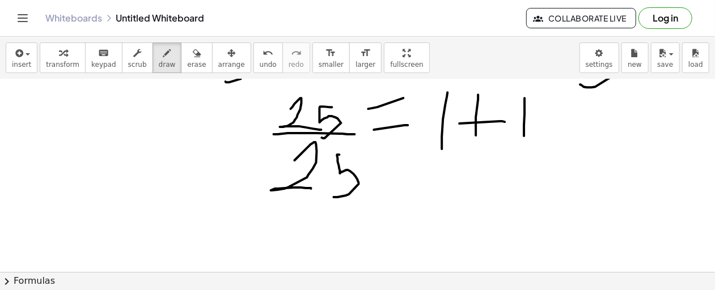
click at [524, 136] on div at bounding box center [355, 182] width 741 height 386
drag, startPoint x: 547, startPoint y: 126, endPoint x: 596, endPoint y: 125, distance: 48.8
click at [596, 125] on div at bounding box center [355, 182] width 741 height 386
drag, startPoint x: 545, startPoint y: 116, endPoint x: 593, endPoint y: 115, distance: 48.2
click at [593, 115] on div at bounding box center [355, 182] width 741 height 386
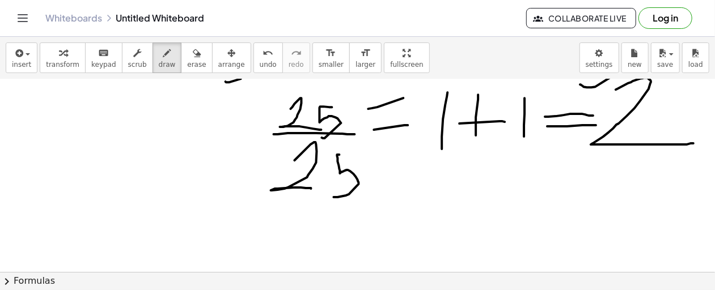
drag, startPoint x: 616, startPoint y: 89, endPoint x: 694, endPoint y: 143, distance: 94.5
click at [694, 143] on div at bounding box center [355, 182] width 741 height 386
drag, startPoint x: 551, startPoint y: 181, endPoint x: 721, endPoint y: 152, distance: 172.6
click at [715, 152] on html "Graspable Math Activities Get Started Activity Bank Assigned Work Classes White…" at bounding box center [357, 145] width 715 height 290
drag, startPoint x: 269, startPoint y: 222, endPoint x: 584, endPoint y: 159, distance: 321.4
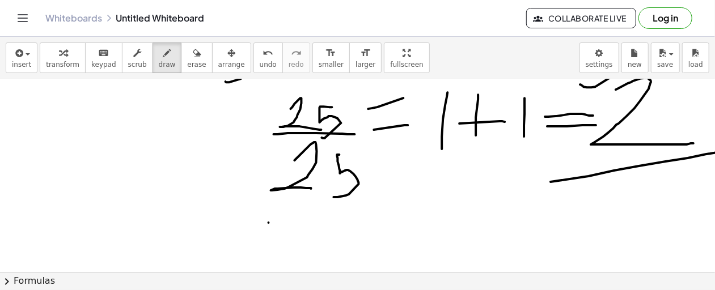
click at [584, 159] on div at bounding box center [355, 182] width 741 height 386
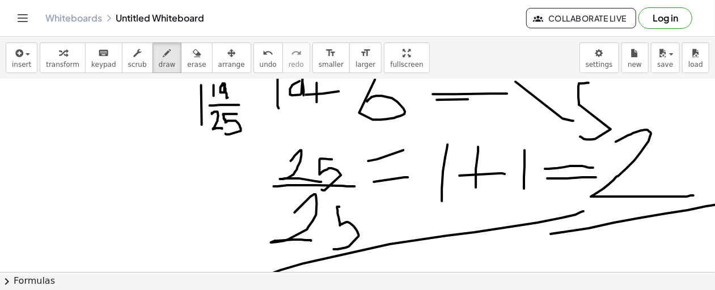
scroll to position [0, 15]
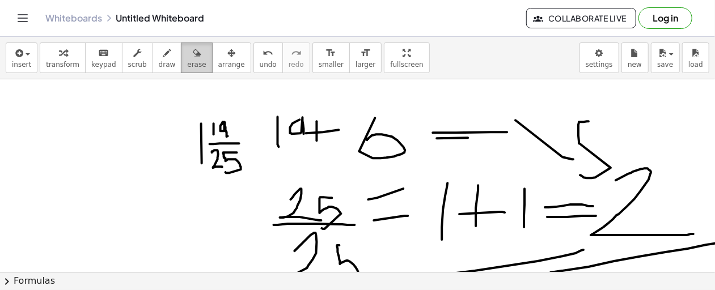
click at [187, 58] on div "button" at bounding box center [196, 53] width 19 height 14
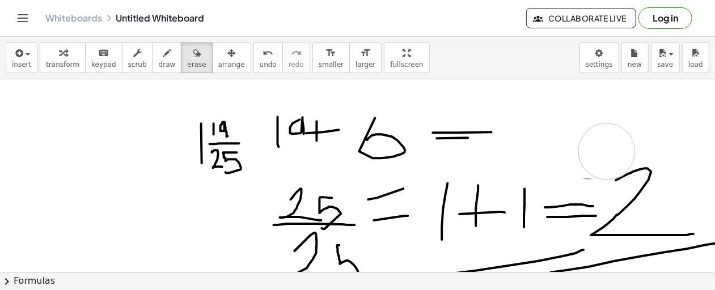
drag, startPoint x: 519, startPoint y: 122, endPoint x: 595, endPoint y: 151, distance: 80.7
click at [595, 151] on div at bounding box center [355, 272] width 741 height 386
click at [162, 54] on button "draw" at bounding box center [166, 58] width 29 height 31
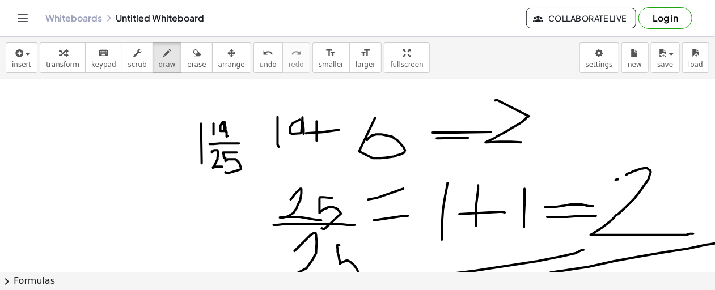
drag, startPoint x: 495, startPoint y: 100, endPoint x: 547, endPoint y: 143, distance: 67.6
click at [547, 143] on div at bounding box center [355, 272] width 741 height 386
drag, startPoint x: 576, startPoint y: 99, endPoint x: 557, endPoint y: 141, distance: 46.2
click at [557, 141] on div at bounding box center [355, 272] width 741 height 386
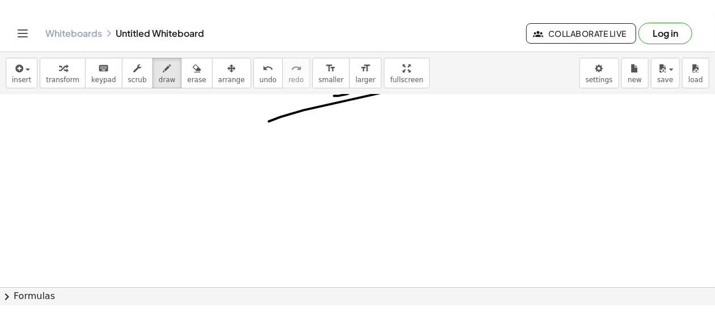
scroll to position [185, 15]
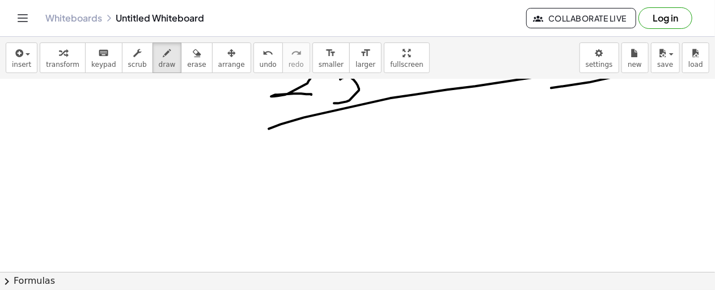
click at [72, 130] on div at bounding box center [355, 185] width 741 height 580
drag, startPoint x: 75, startPoint y: 165, endPoint x: 77, endPoint y: 235, distance: 70.3
click at [77, 235] on div at bounding box center [355, 185] width 741 height 580
drag, startPoint x: 91, startPoint y: 138, endPoint x: 92, endPoint y: 162, distance: 23.8
click at [92, 162] on div at bounding box center [355, 185] width 741 height 580
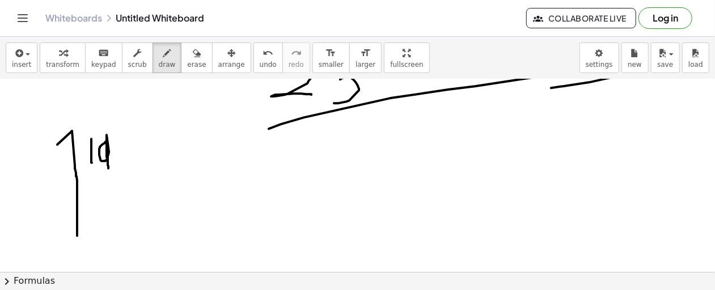
drag, startPoint x: 107, startPoint y: 139, endPoint x: 108, endPoint y: 168, distance: 28.4
click at [108, 168] on div at bounding box center [355, 185] width 741 height 580
drag, startPoint x: 84, startPoint y: 181, endPoint x: 134, endPoint y: 182, distance: 49.3
click at [134, 182] on div at bounding box center [355, 185] width 741 height 580
drag, startPoint x: 87, startPoint y: 202, endPoint x: 111, endPoint y: 230, distance: 36.6
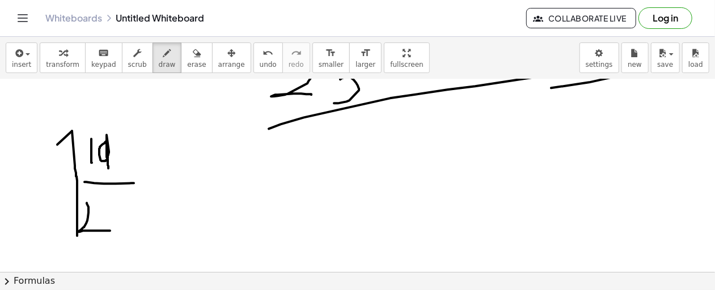
click at [111, 230] on div at bounding box center [355, 185] width 741 height 580
drag, startPoint x: 110, startPoint y: 202, endPoint x: 126, endPoint y: 233, distance: 35.0
click at [126, 233] on div at bounding box center [355, 185] width 741 height 580
click at [118, 218] on div at bounding box center [355, 185] width 741 height 580
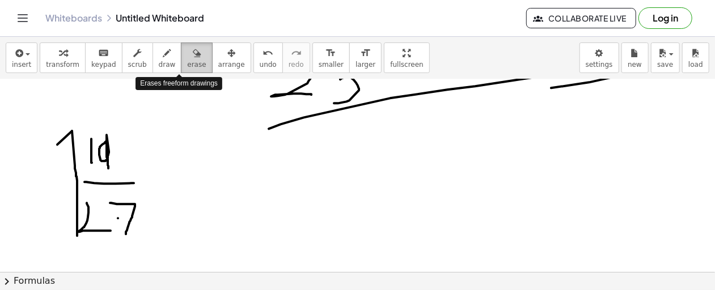
click at [187, 65] on span "erase" at bounding box center [196, 65] width 19 height 8
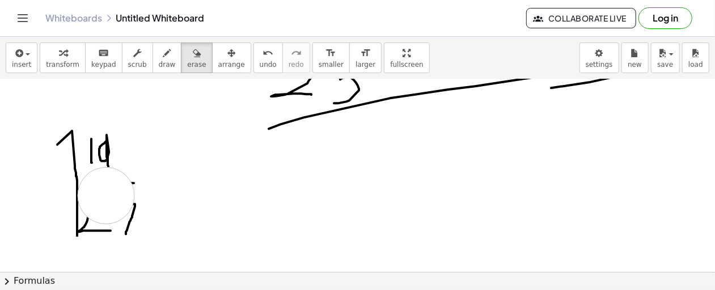
click at [106, 195] on div at bounding box center [355, 185] width 741 height 580
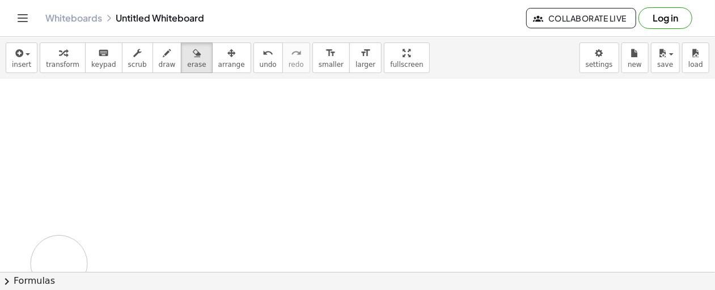
drag, startPoint x: 78, startPoint y: 149, endPoint x: 163, endPoint y: 99, distance: 98.1
click at [190, 214] on div at bounding box center [355, 185] width 741 height 580
click at [152, 69] on button "draw" at bounding box center [166, 58] width 29 height 31
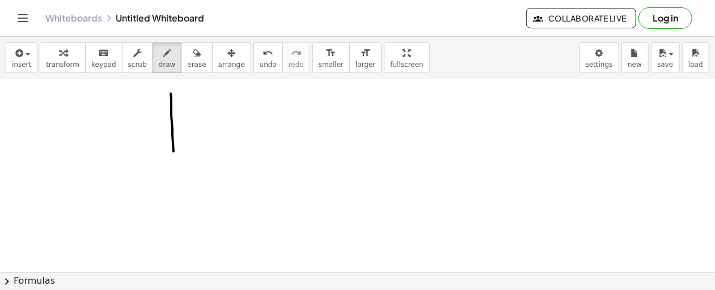
drag, startPoint x: 171, startPoint y: 93, endPoint x: 175, endPoint y: 180, distance: 87.4
click at [175, 180] on div at bounding box center [355, 185] width 741 height 580
drag, startPoint x: 232, startPoint y: 133, endPoint x: 215, endPoint y: 224, distance: 92.8
click at [215, 224] on div at bounding box center [355, 185] width 741 height 580
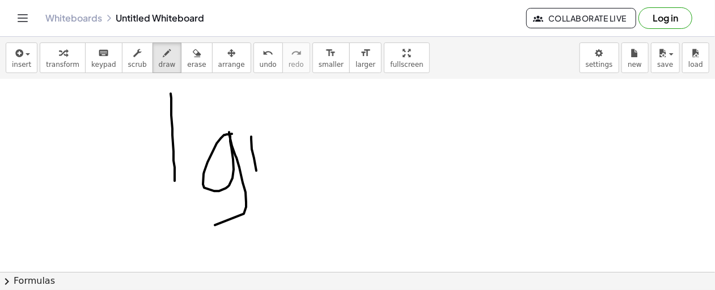
drag, startPoint x: 251, startPoint y: 136, endPoint x: 258, endPoint y: 180, distance: 44.7
click at [258, 180] on div at bounding box center [355, 185] width 741 height 580
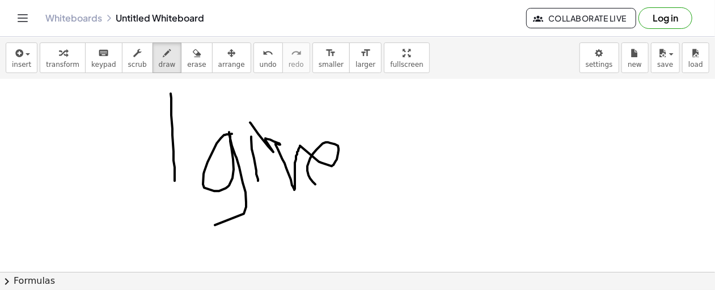
drag, startPoint x: 250, startPoint y: 122, endPoint x: 346, endPoint y: 193, distance: 119.9
click at [346, 193] on div at bounding box center [355, 185] width 741 height 580
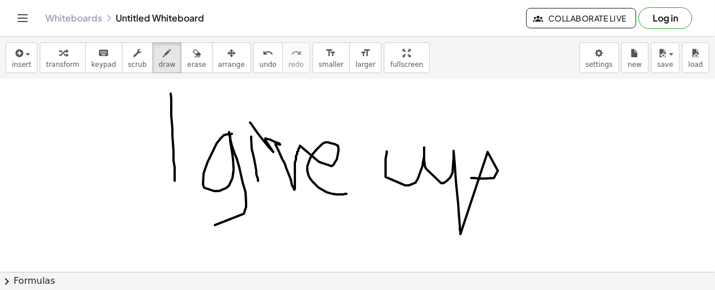
drag, startPoint x: 387, startPoint y: 151, endPoint x: 471, endPoint y: 177, distance: 88.5
click at [471, 177] on div at bounding box center [355, 185] width 741 height 580
drag, startPoint x: 518, startPoint y: 116, endPoint x: 526, endPoint y: 170, distance: 55.1
click at [526, 170] on div at bounding box center [355, 185] width 741 height 580
click at [525, 187] on div at bounding box center [355, 185] width 741 height 580
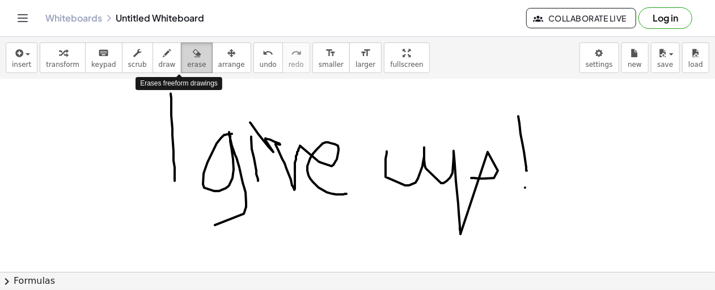
click at [187, 48] on div "button" at bounding box center [196, 53] width 19 height 14
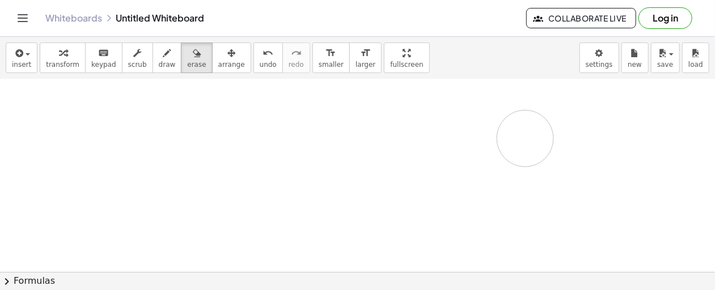
drag, startPoint x: 492, startPoint y: 154, endPoint x: 525, endPoint y: 135, distance: 38.1
click at [525, 135] on div at bounding box center [355, 185] width 741 height 580
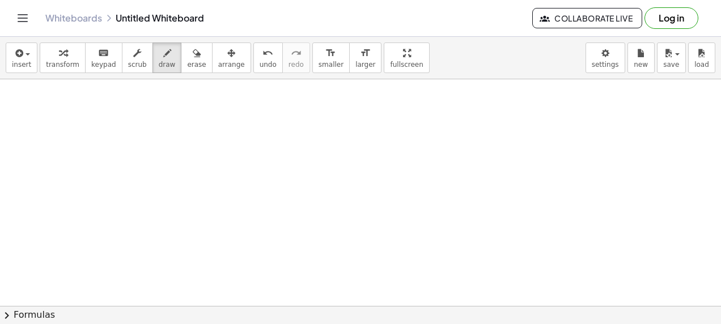
drag, startPoint x: 178, startPoint y: 75, endPoint x: 216, endPoint y: 179, distance: 110.1
click at [216, 179] on div "insert select one: Math Expression Function Text Youtube Video Graphing Geometr…" at bounding box center [360, 180] width 721 height 287
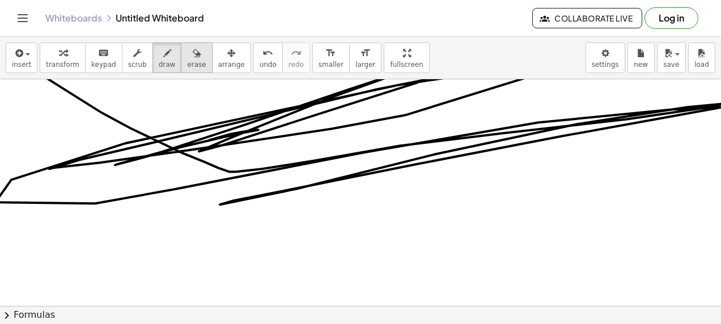
drag, startPoint x: 209, startPoint y: 139, endPoint x: 175, endPoint y: 65, distance: 82.2
click at [175, 65] on div "insert select one: Math Expression Function Text Youtube Video Graphing Geometr…" at bounding box center [360, 180] width 721 height 287
click at [187, 65] on span "erase" at bounding box center [196, 65] width 19 height 8
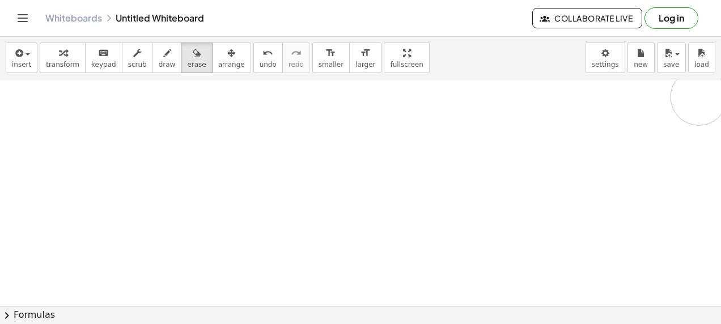
drag, startPoint x: 334, startPoint y: 172, endPoint x: 345, endPoint y: 125, distance: 48.9
click at [720, 100] on html "Graspable Math Activities Get Started Activity Bank Assigned Work Classes White…" at bounding box center [360, 162] width 721 height 324
